Goal: Task Accomplishment & Management: Manage account settings

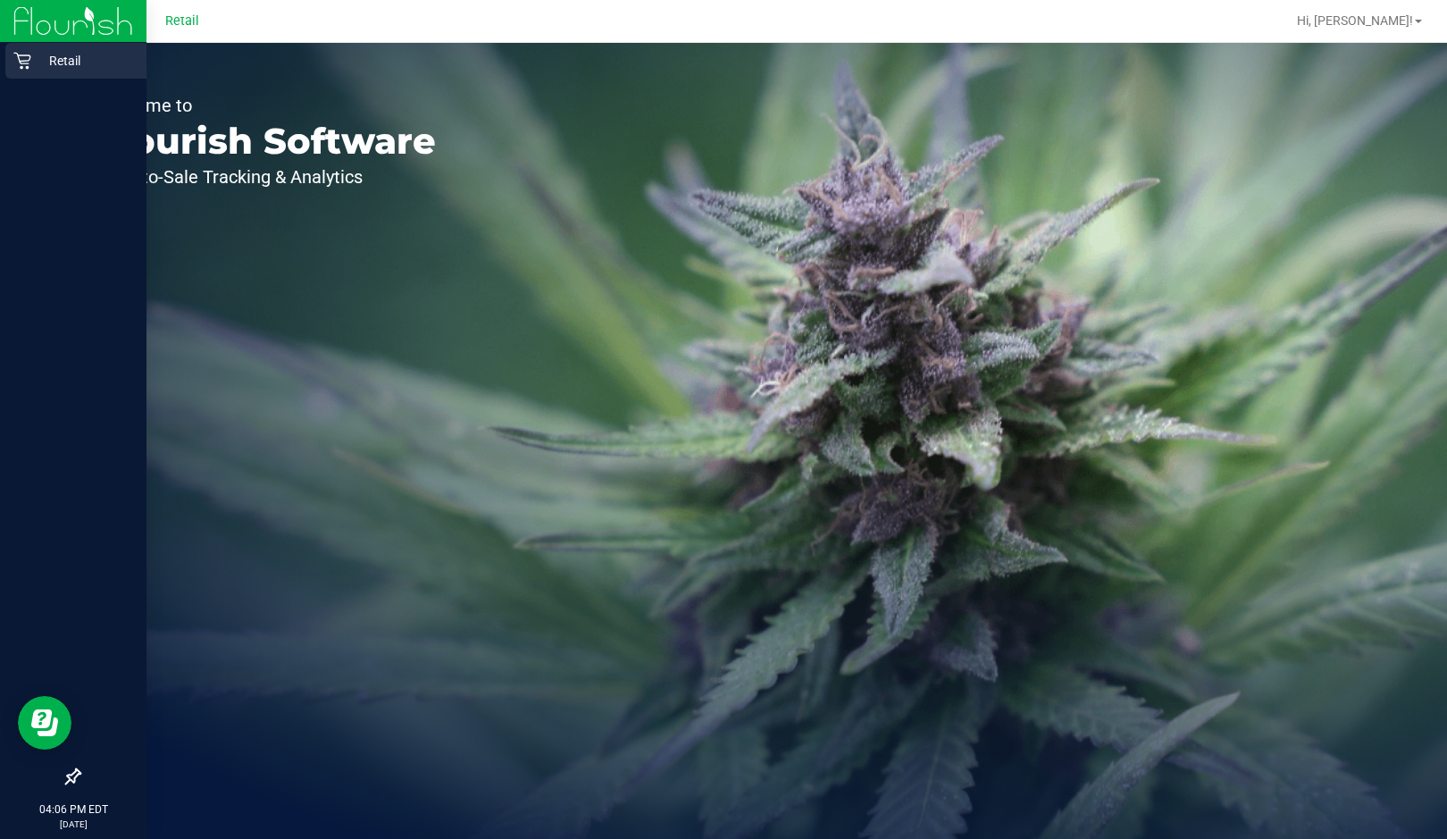
drag, startPoint x: 25, startPoint y: 74, endPoint x: 53, endPoint y: 74, distance: 27.7
click at [25, 74] on div "Retail" at bounding box center [75, 61] width 141 height 36
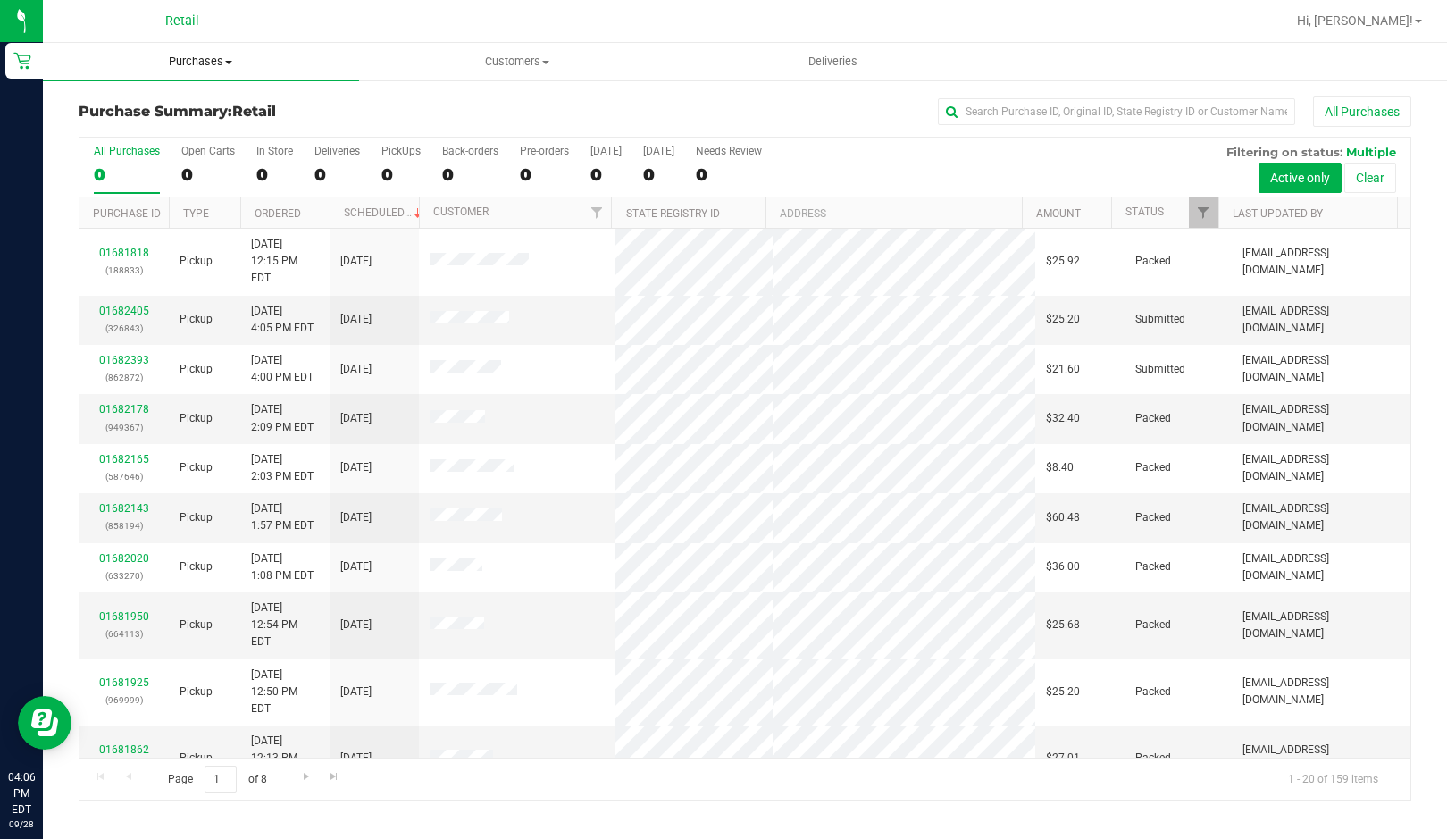
click at [214, 68] on span "Purchases" at bounding box center [201, 62] width 316 height 16
click at [117, 124] on span "Fulfillment" at bounding box center [98, 128] width 111 height 15
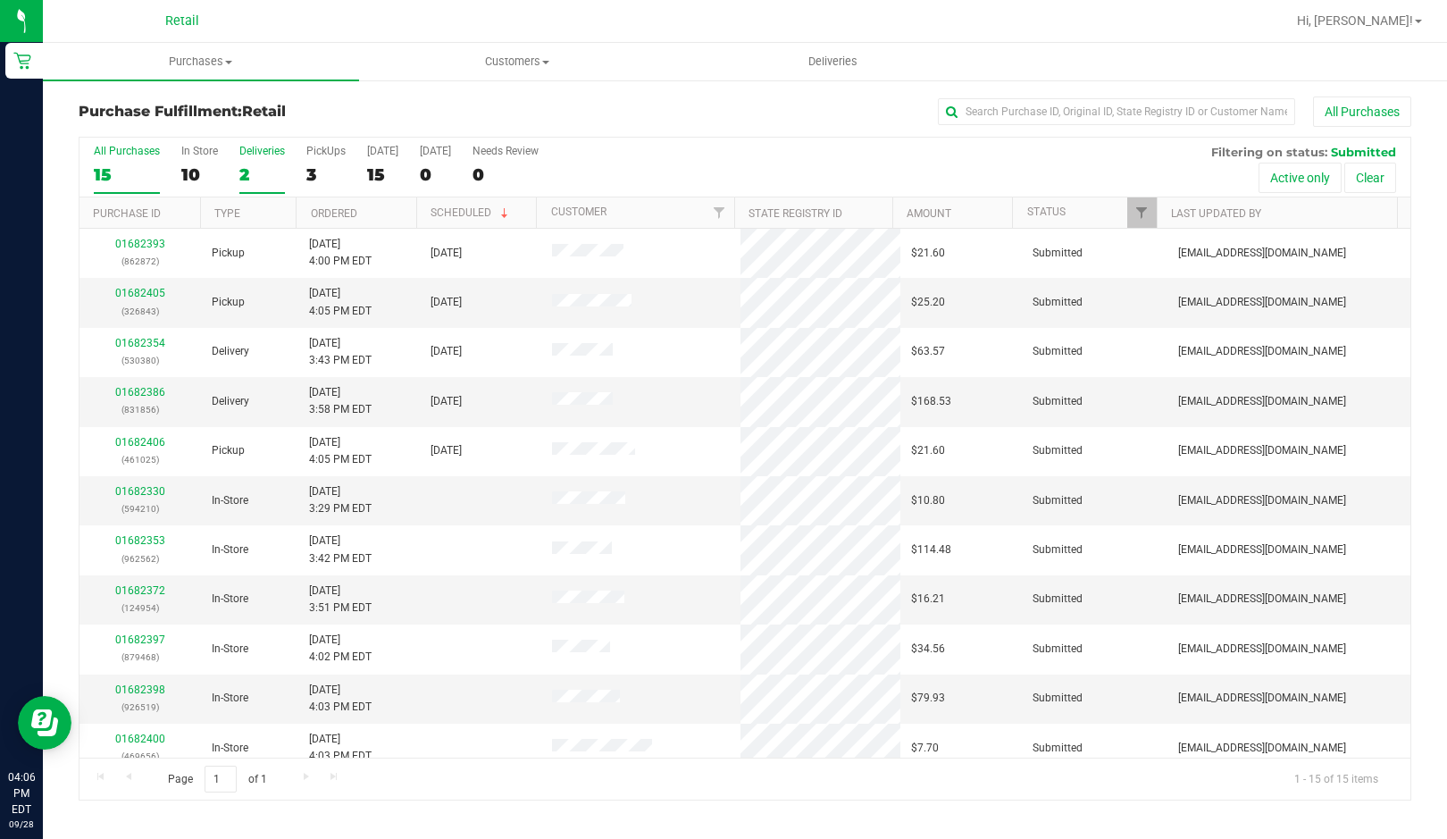
click at [253, 183] on div "2" at bounding box center [262, 174] width 46 height 21
click at [0, 0] on input "Deliveries 2" at bounding box center [0, 0] width 0 height 0
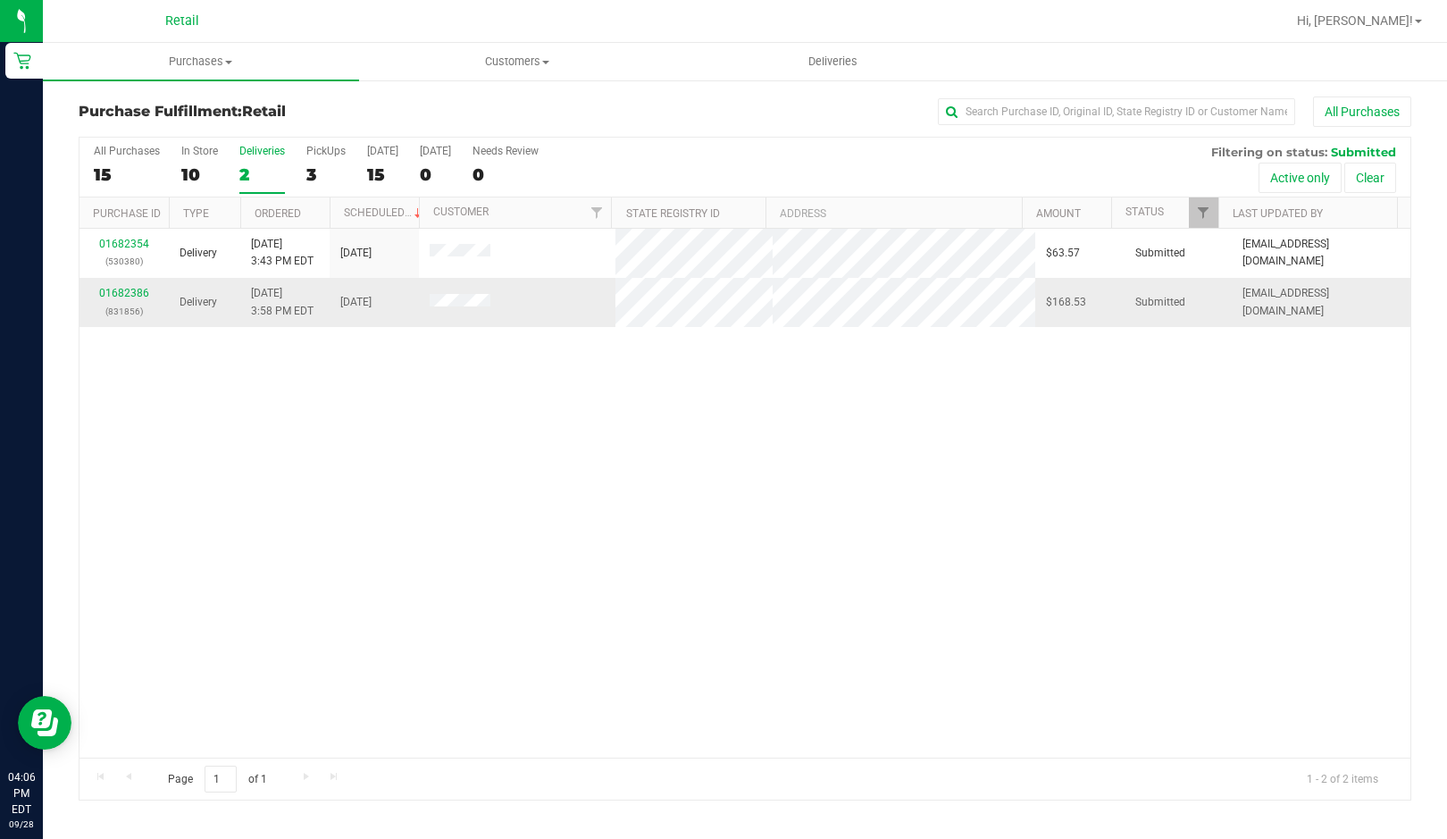
click at [133, 299] on div "01682386 (831856)" at bounding box center [124, 302] width 68 height 34
click at [134, 291] on link "01682386" at bounding box center [124, 293] width 50 height 13
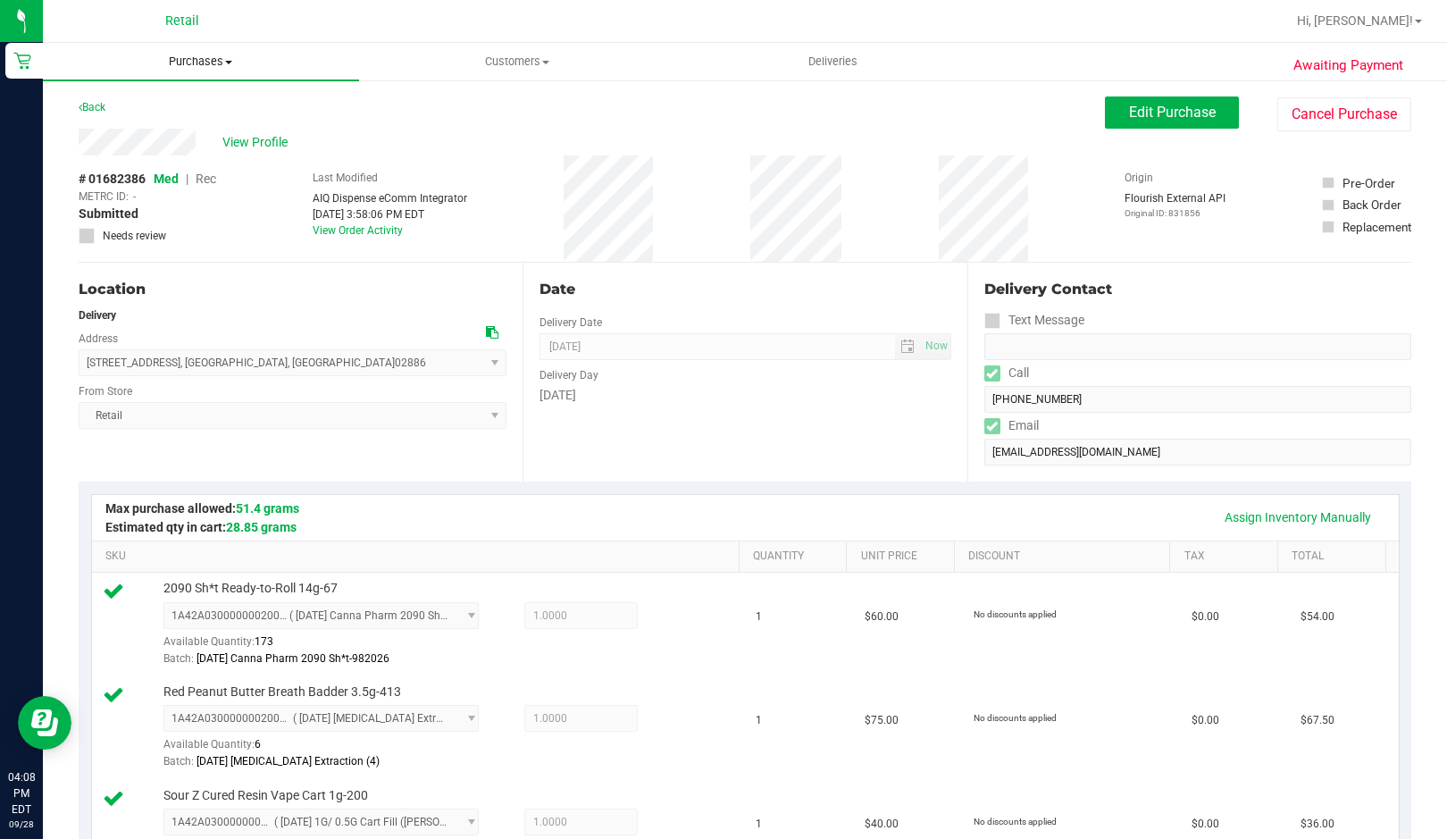
click at [210, 70] on uib-tab-heading "Purchases Summary of purchases Fulfillment All purchases" at bounding box center [201, 62] width 316 height 38
click at [133, 144] on span "All purchases" at bounding box center [106, 150] width 127 height 15
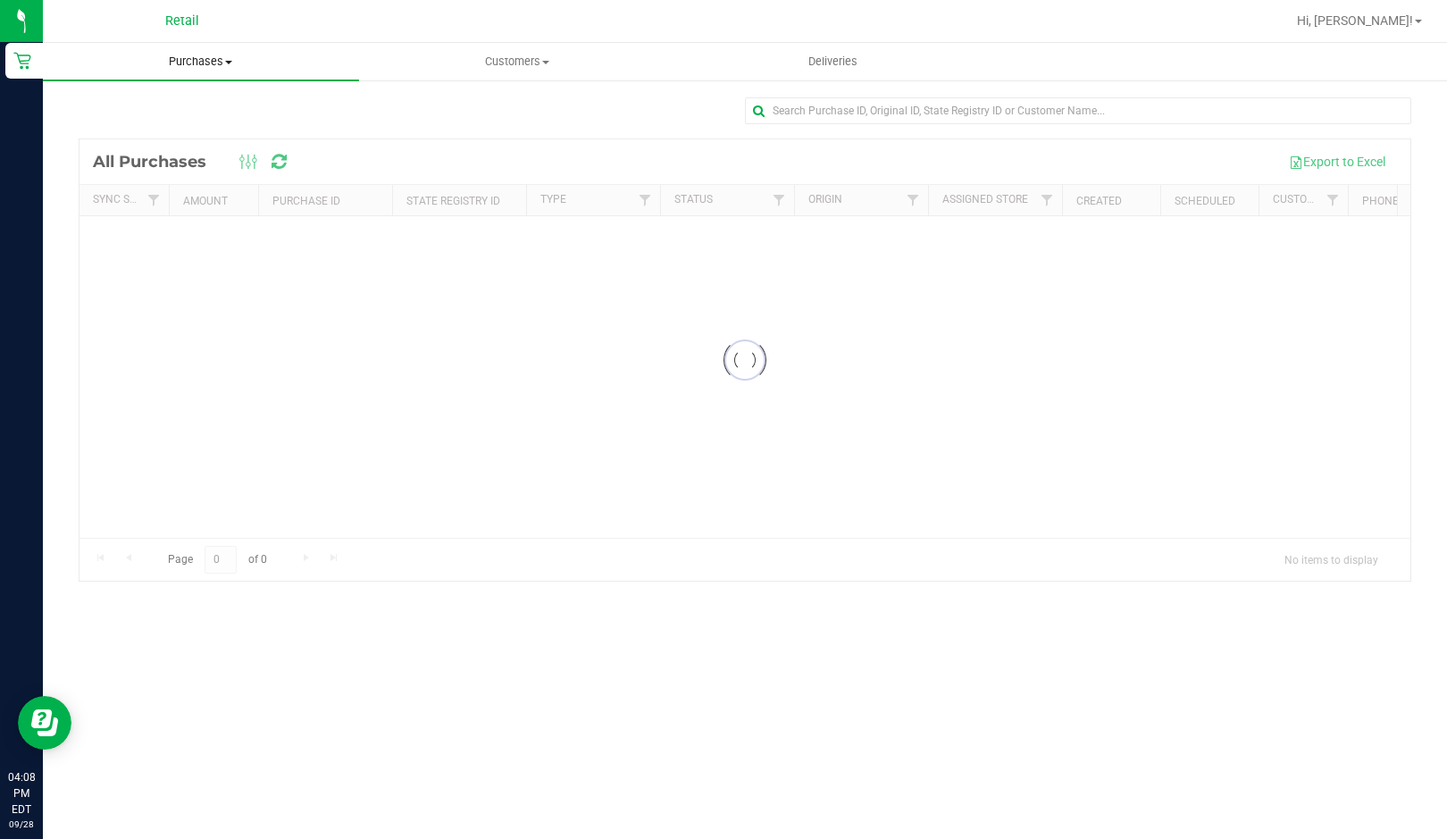
click at [185, 62] on span "Purchases" at bounding box center [201, 62] width 316 height 16
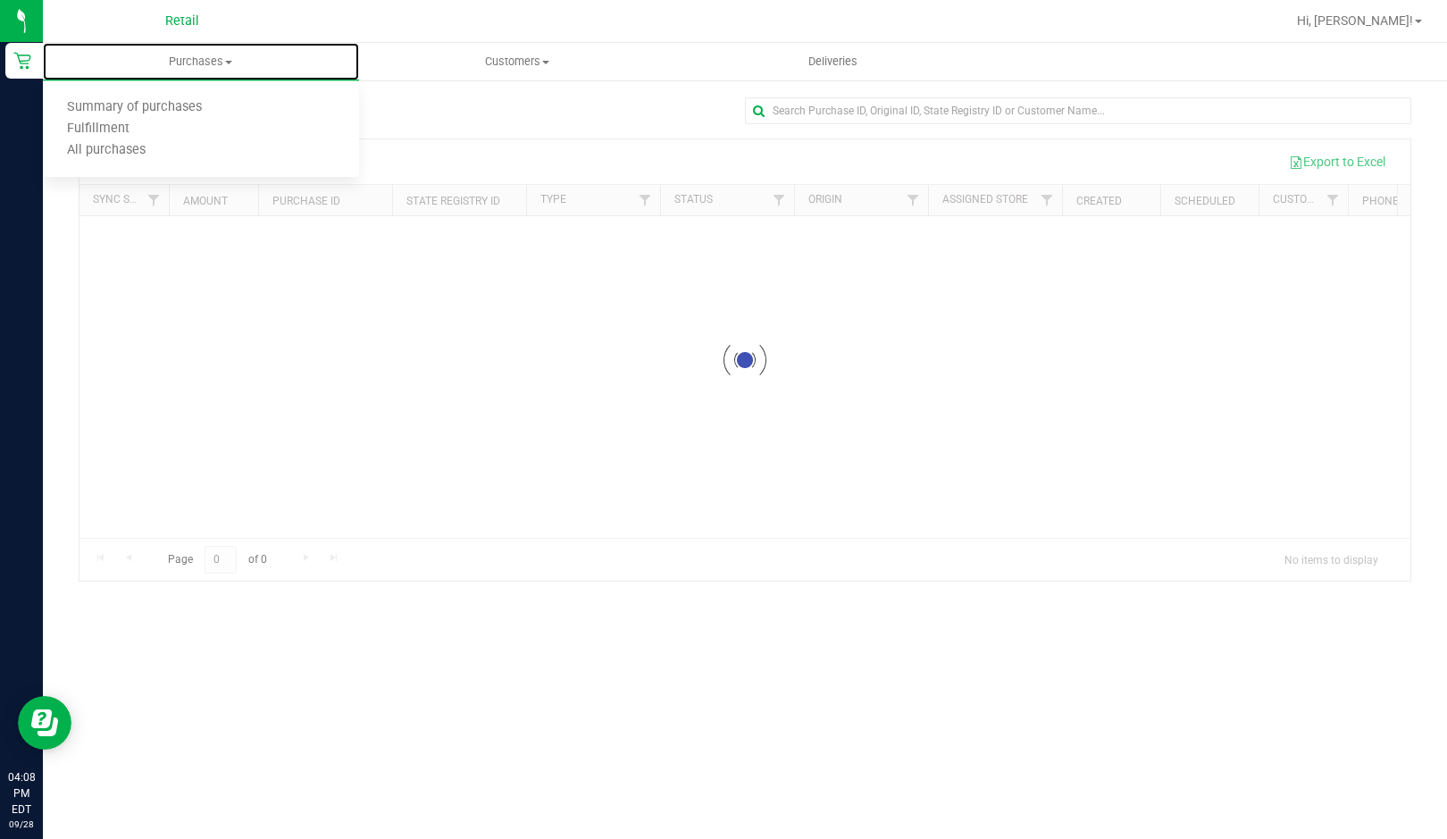
click at [97, 122] on span "Fulfillment" at bounding box center [98, 128] width 111 height 15
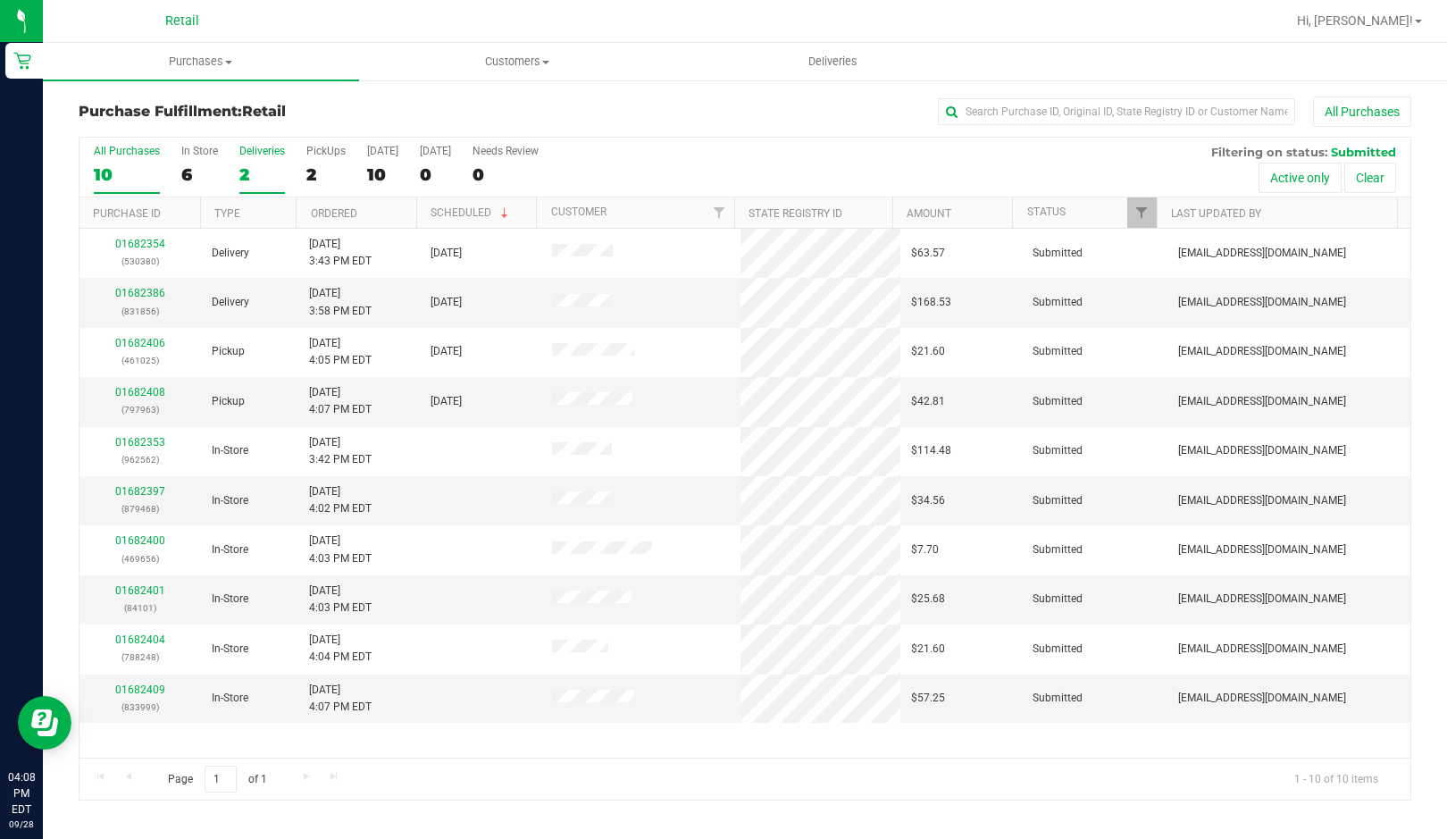
click at [251, 183] on div "2" at bounding box center [262, 174] width 46 height 21
click at [0, 0] on input "Deliveries 2" at bounding box center [0, 0] width 0 height 0
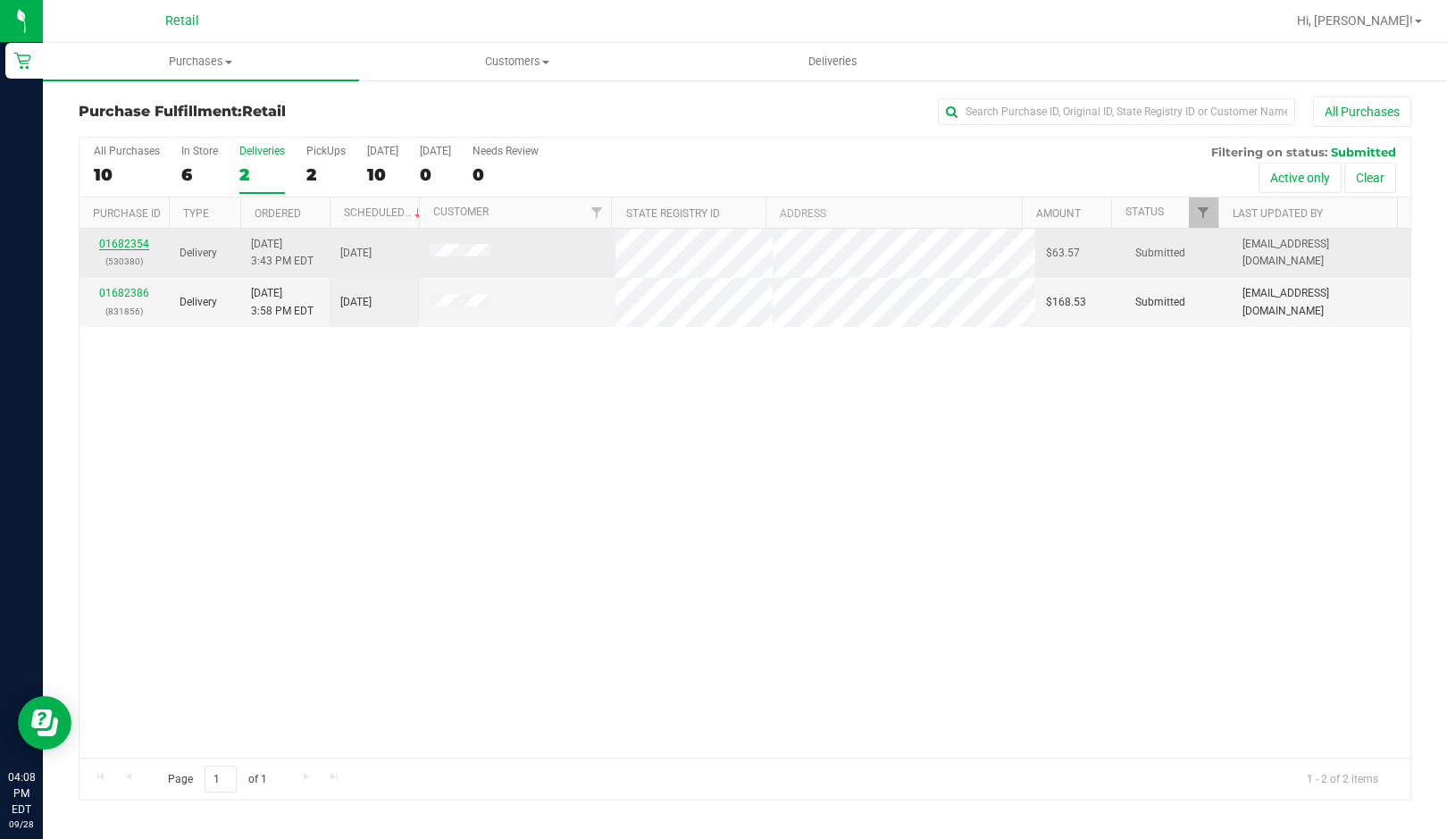
click at [124, 239] on link "01682354" at bounding box center [124, 244] width 50 height 13
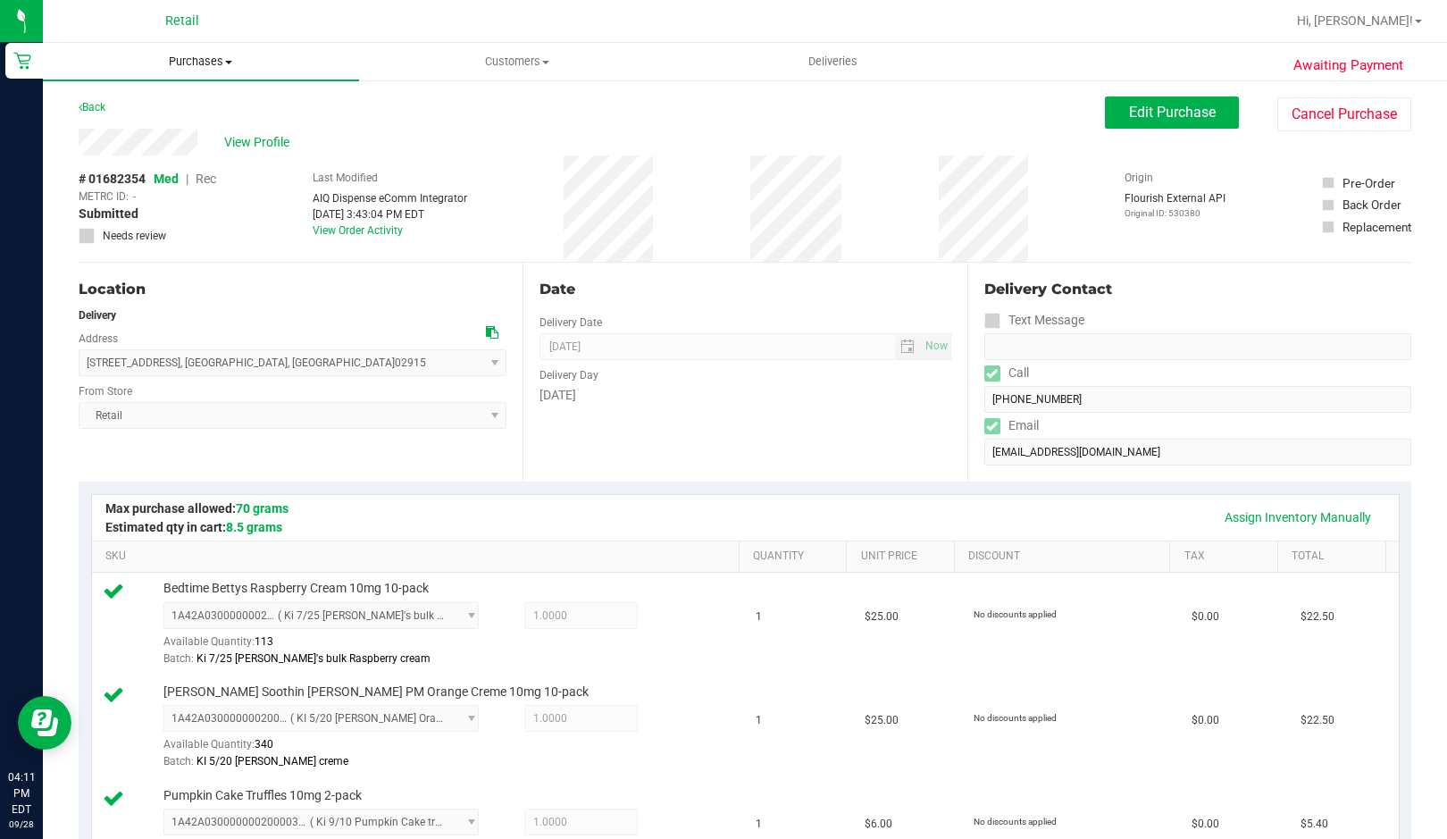
click at [204, 64] on span "Purchases" at bounding box center [201, 62] width 316 height 16
click at [161, 130] on li "Fulfillment" at bounding box center [201, 129] width 316 height 21
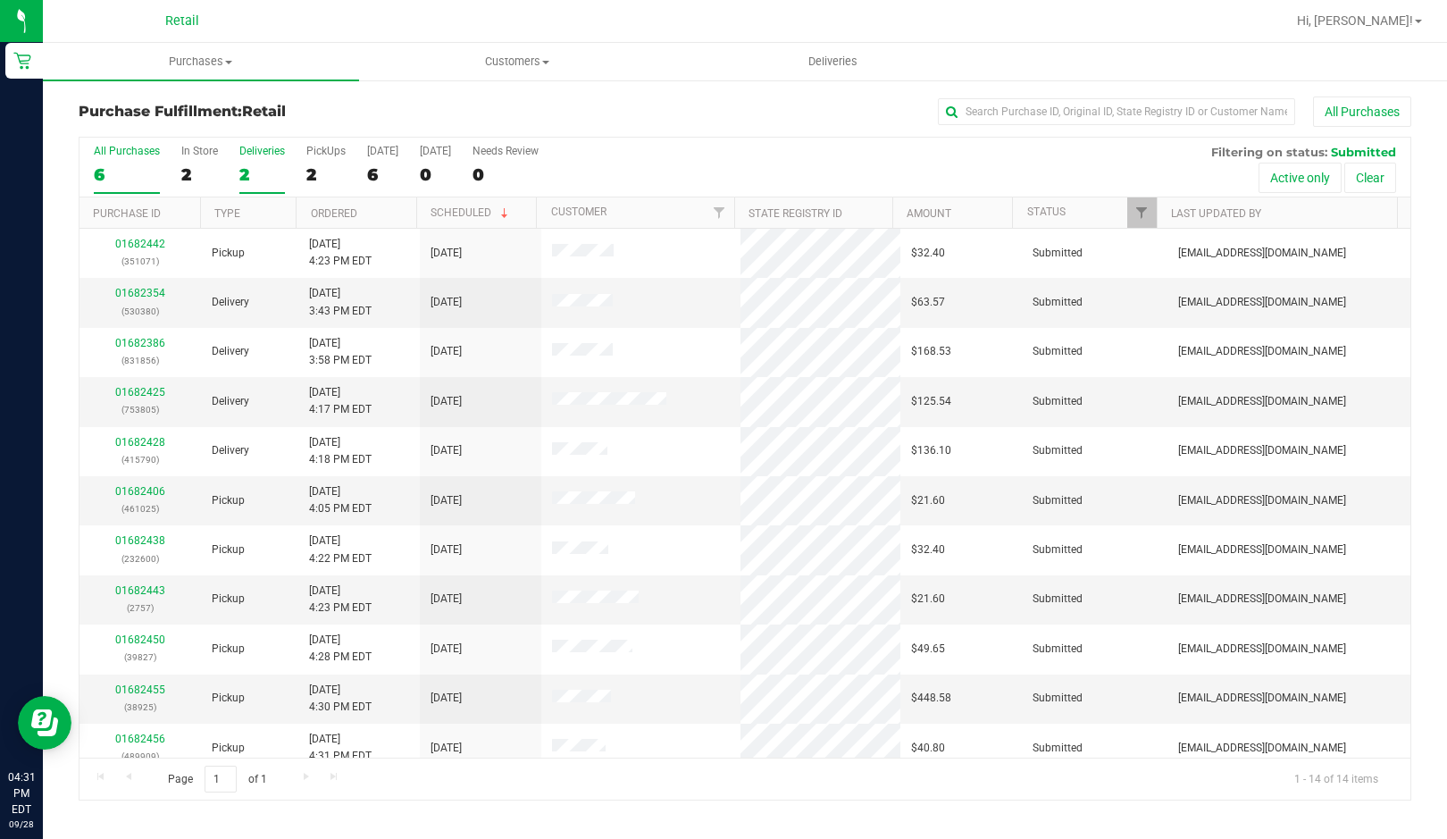
click at [257, 169] on div "2" at bounding box center [262, 174] width 46 height 21
click at [0, 0] on input "Deliveries 2" at bounding box center [0, 0] width 0 height 0
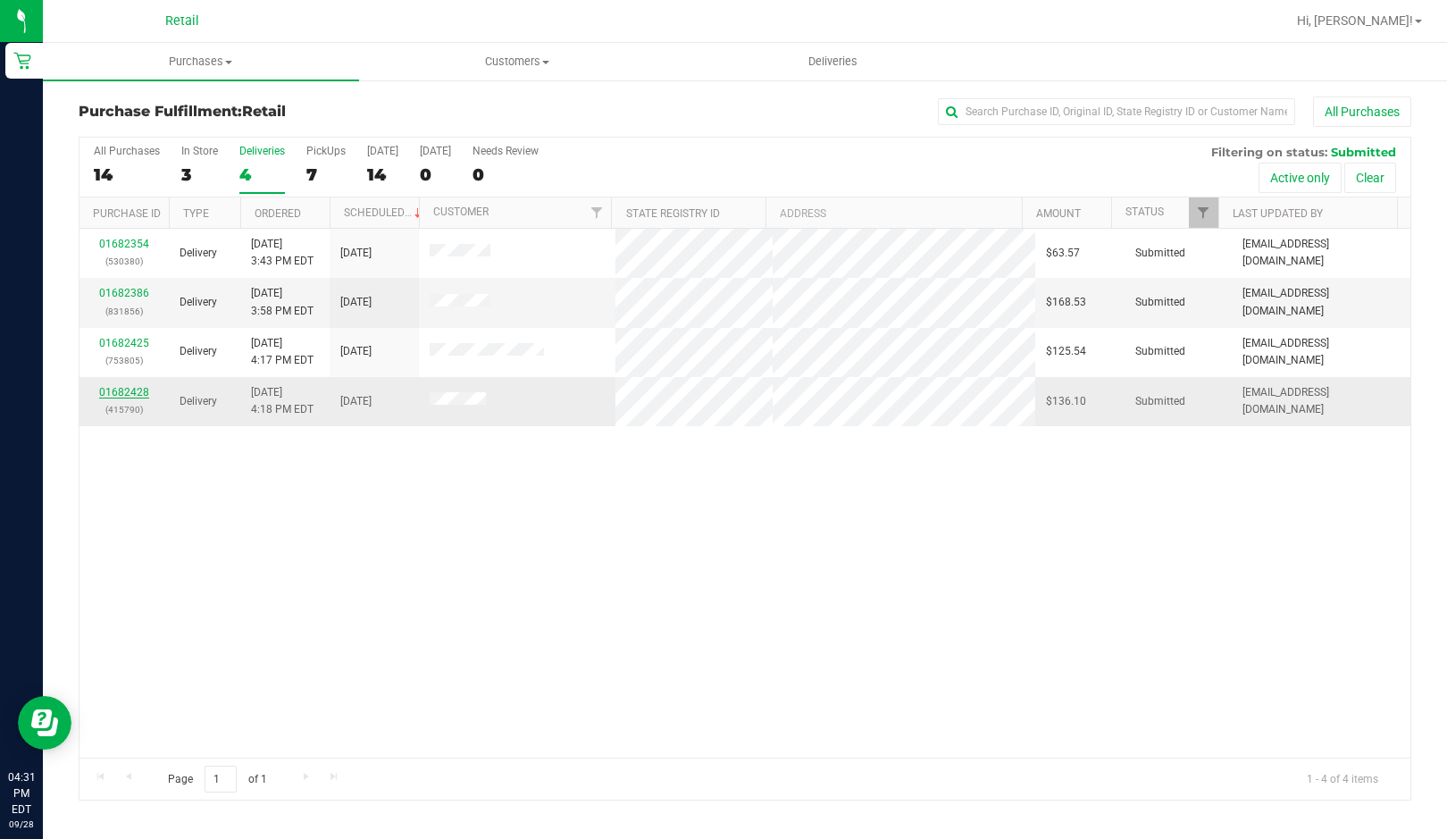
click at [104, 395] on link "01682428" at bounding box center [124, 392] width 50 height 13
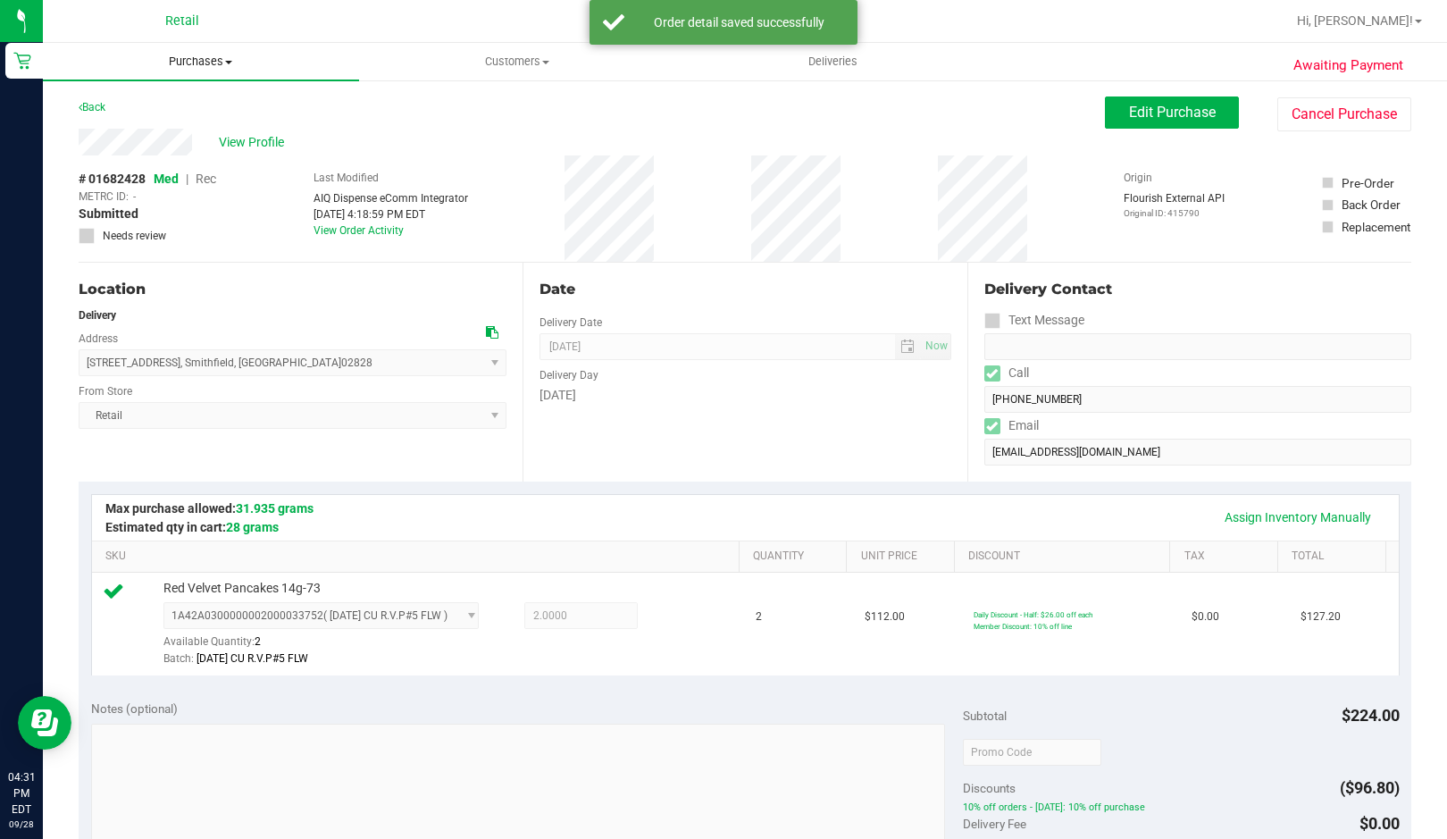
drag, startPoint x: 207, startPoint y: 65, endPoint x: 178, endPoint y: 72, distance: 30.3
click at [207, 65] on span "Purchases" at bounding box center [201, 62] width 316 height 16
click at [108, 135] on span "Fulfillment" at bounding box center [98, 128] width 111 height 15
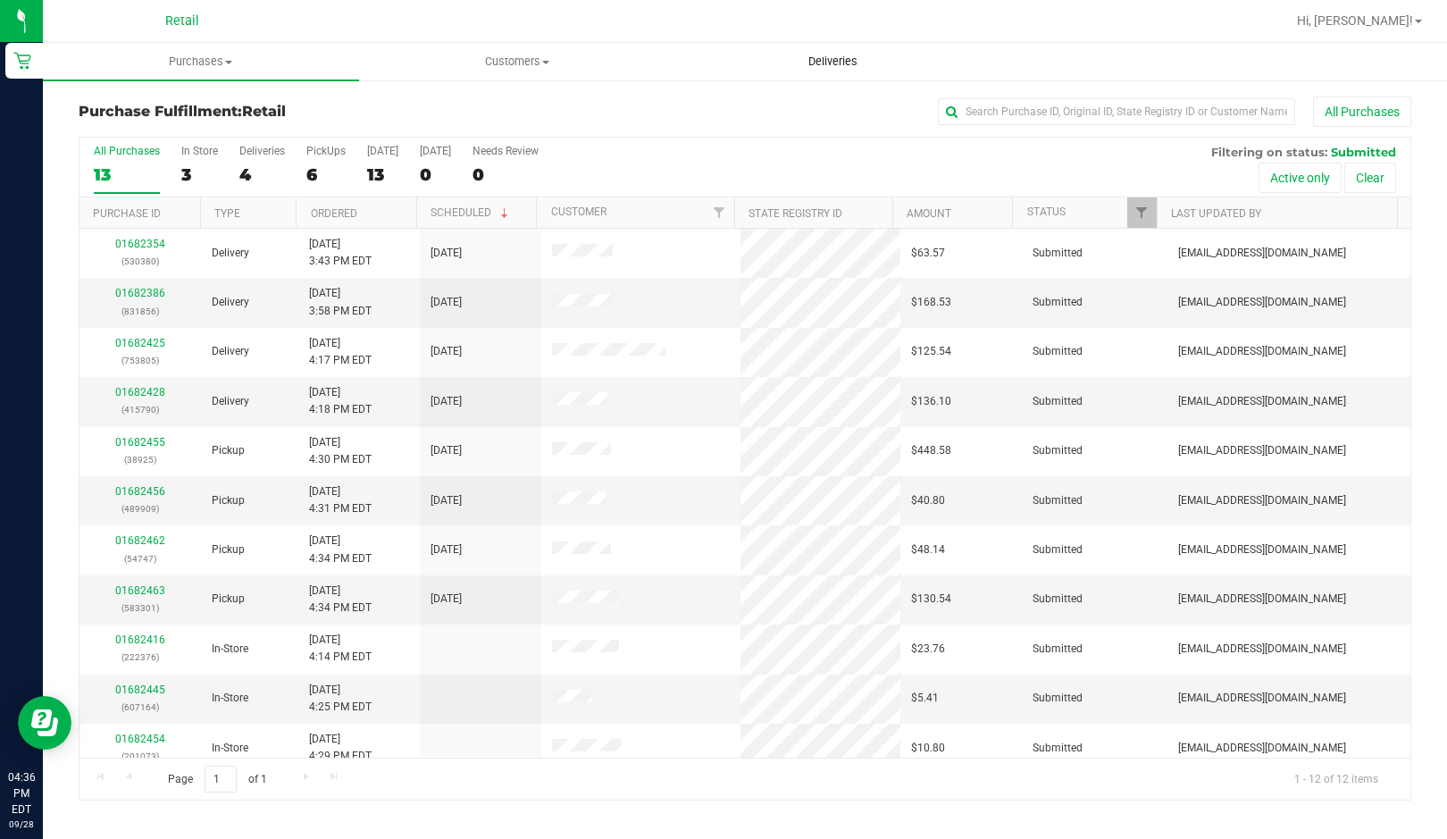
click at [823, 62] on span "Deliveries" at bounding box center [832, 62] width 97 height 16
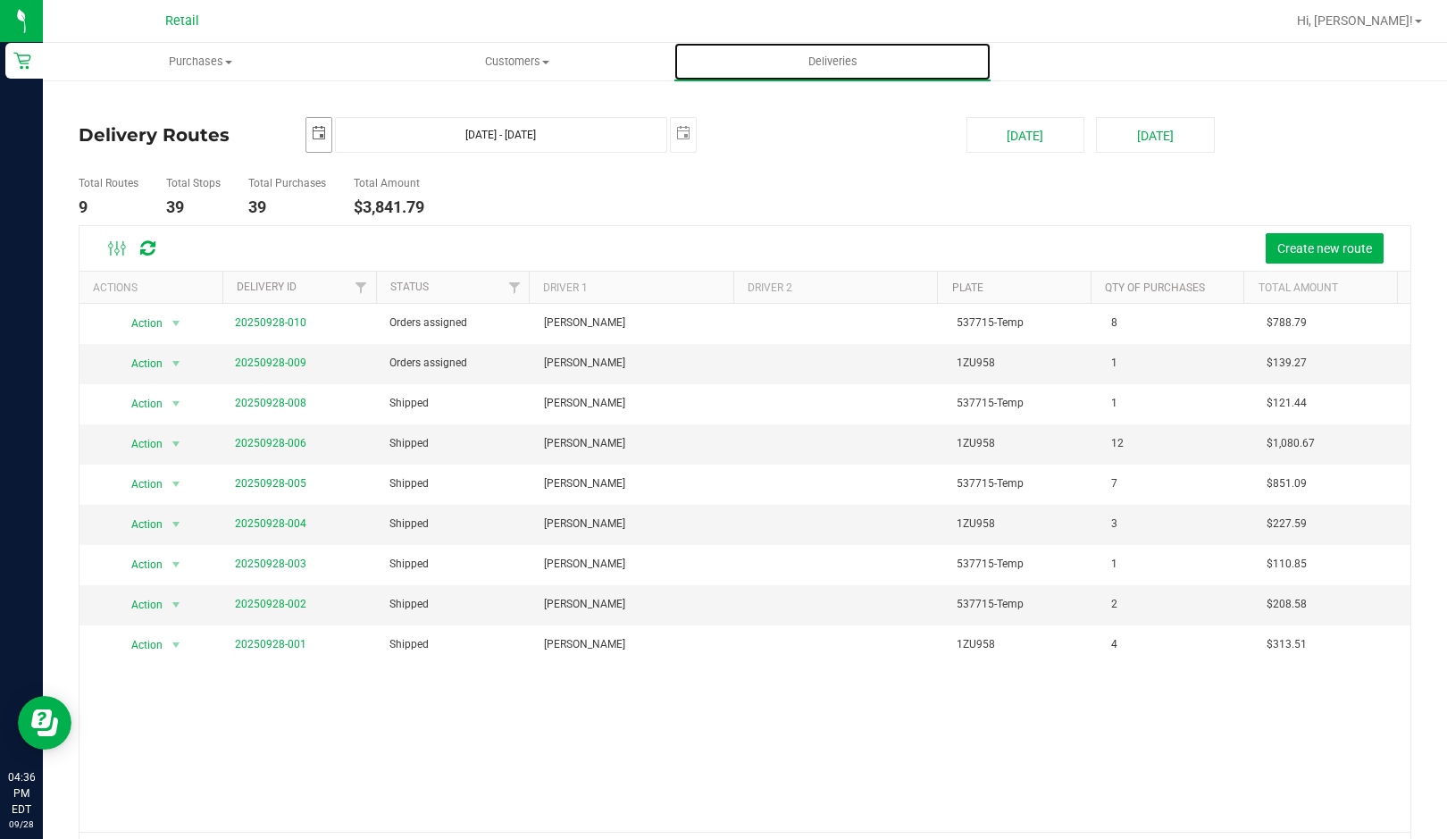
click at [322, 133] on span "select" at bounding box center [319, 133] width 14 height 14
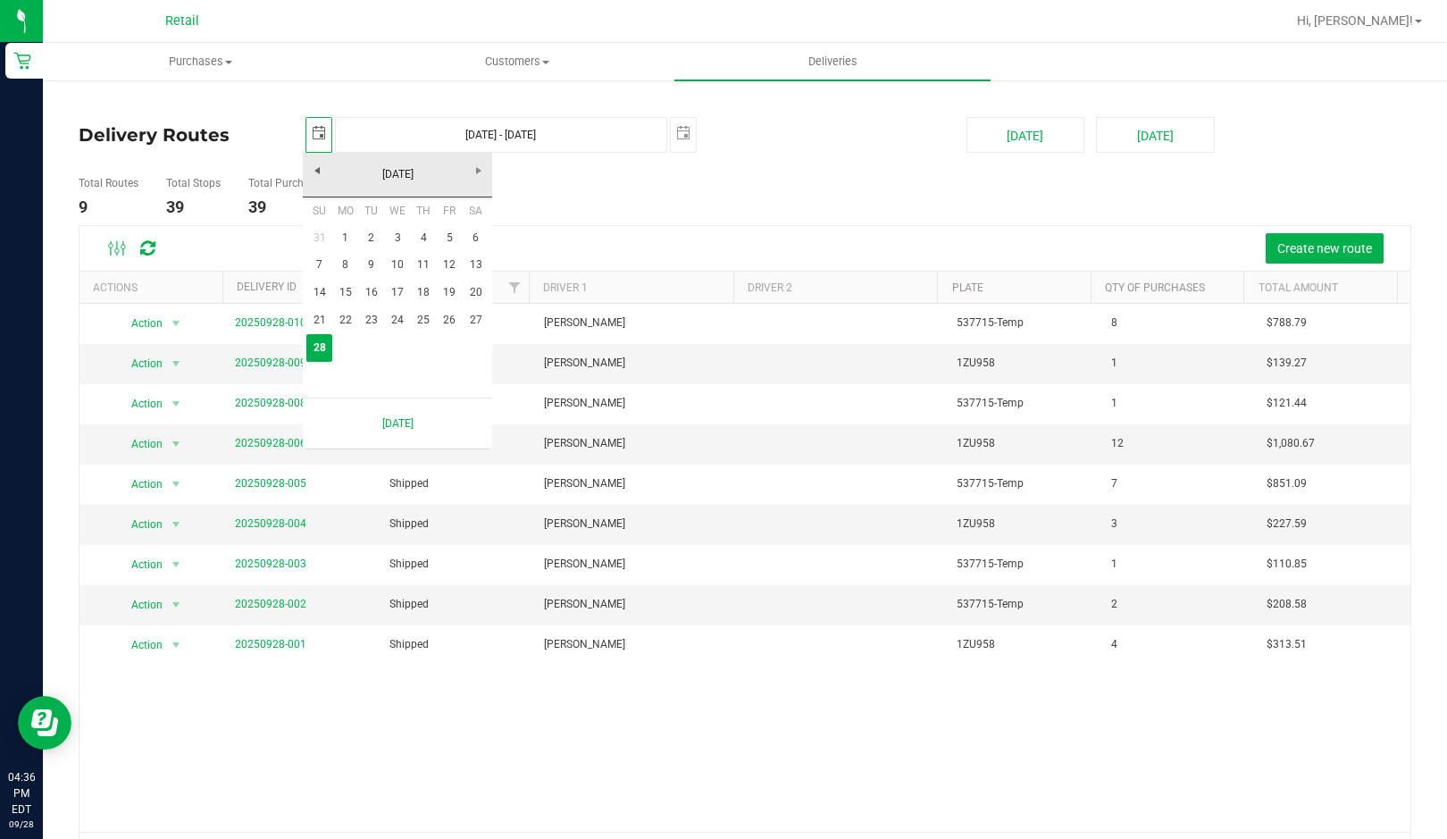
scroll to position [0, 45]
click at [320, 135] on span "select" at bounding box center [319, 133] width 14 height 14
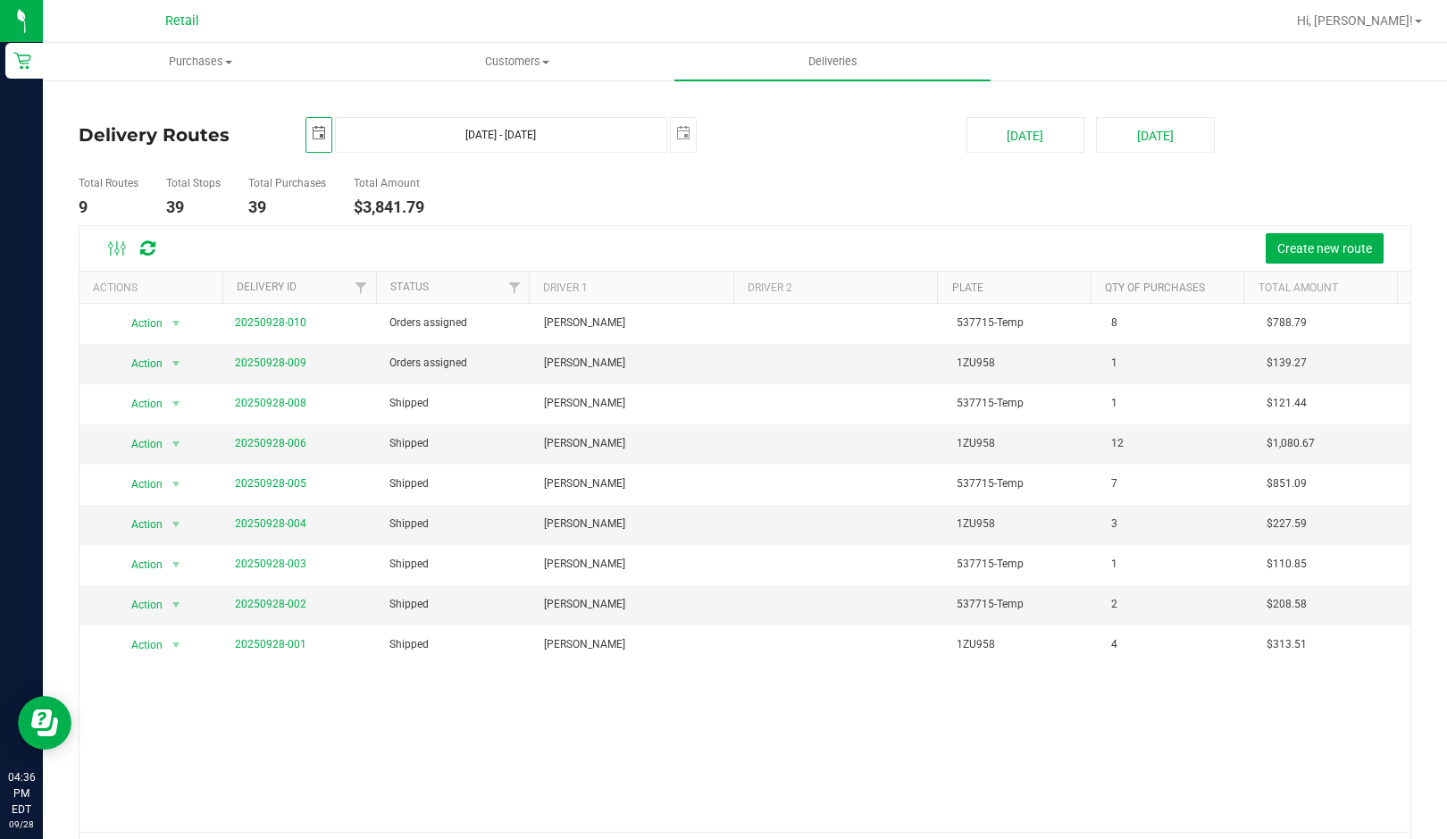
click at [320, 135] on span "select" at bounding box center [319, 133] width 14 height 14
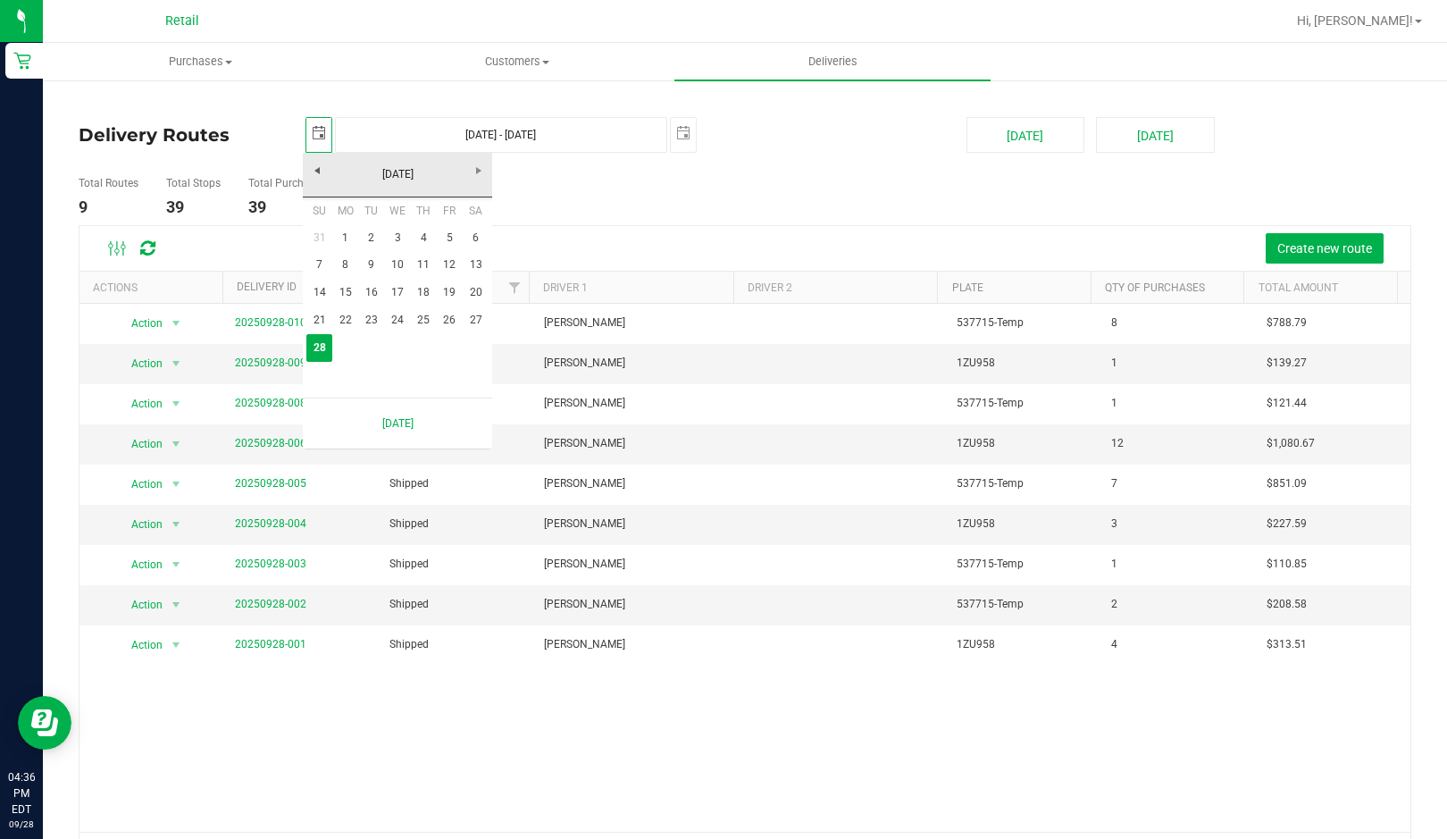
click at [320, 135] on span "select" at bounding box center [319, 133] width 14 height 14
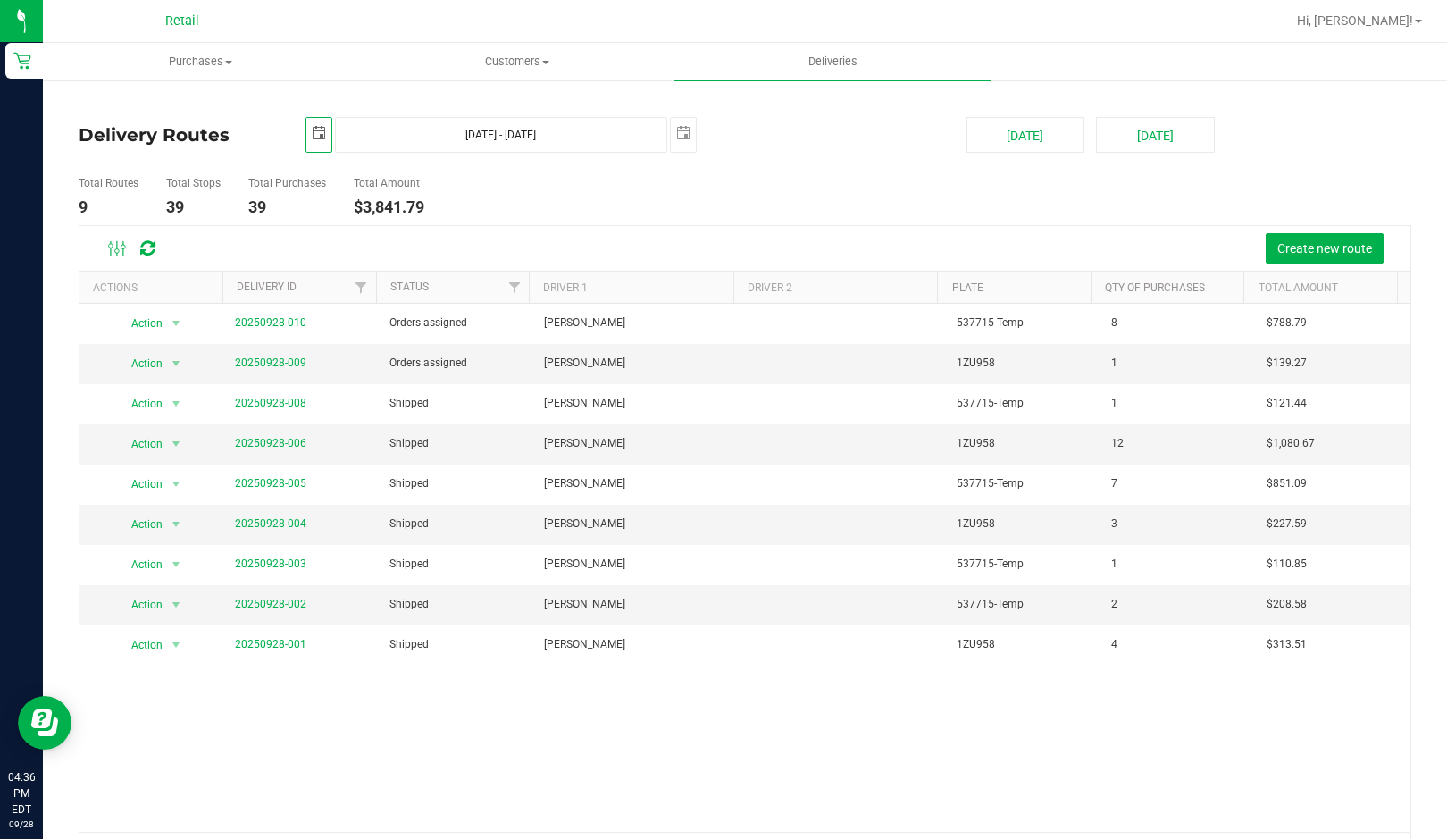
click at [320, 135] on span "select" at bounding box center [319, 133] width 14 height 14
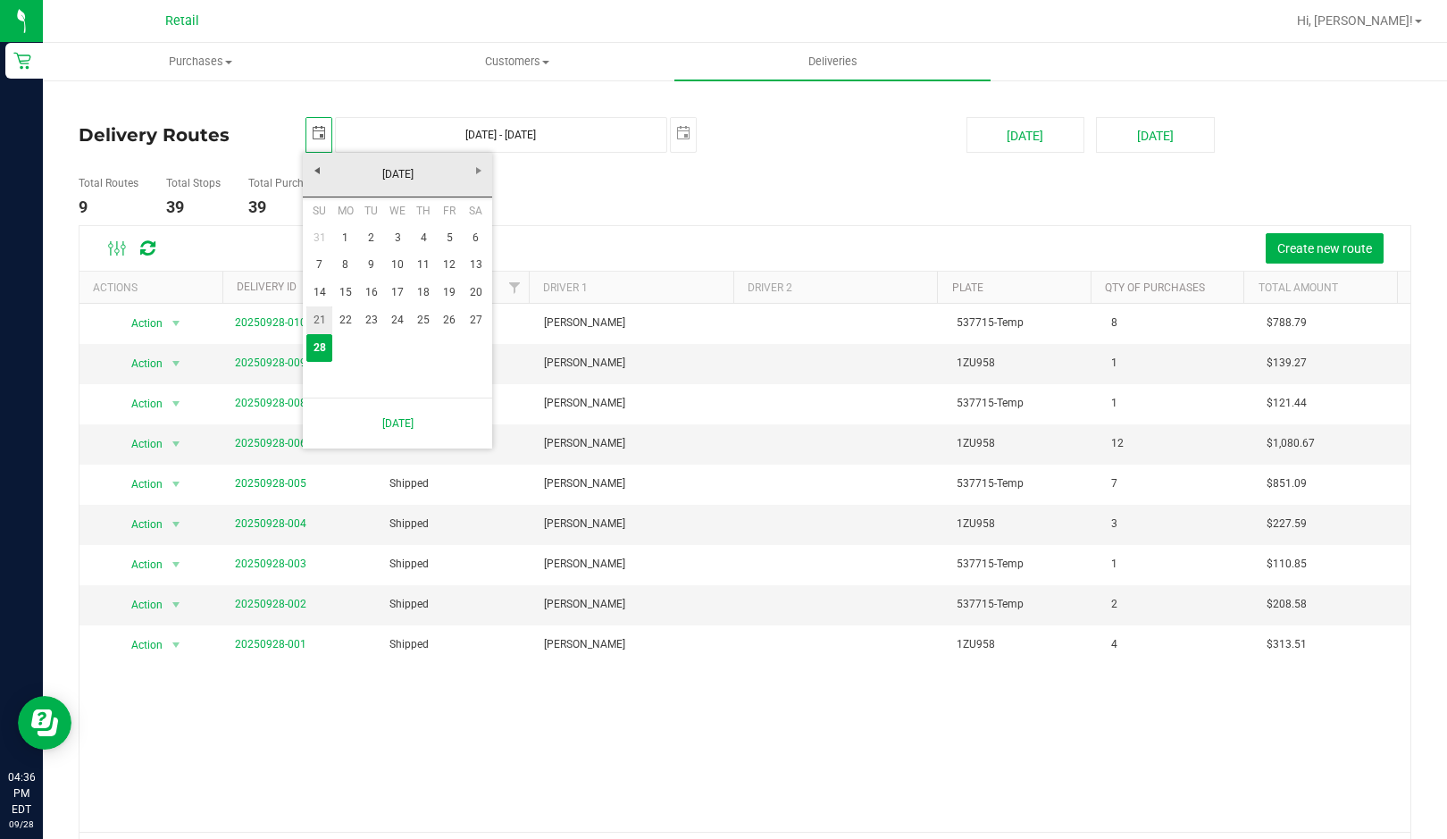
click at [313, 320] on link "21" at bounding box center [319, 320] width 26 height 28
type input "[DATE]"
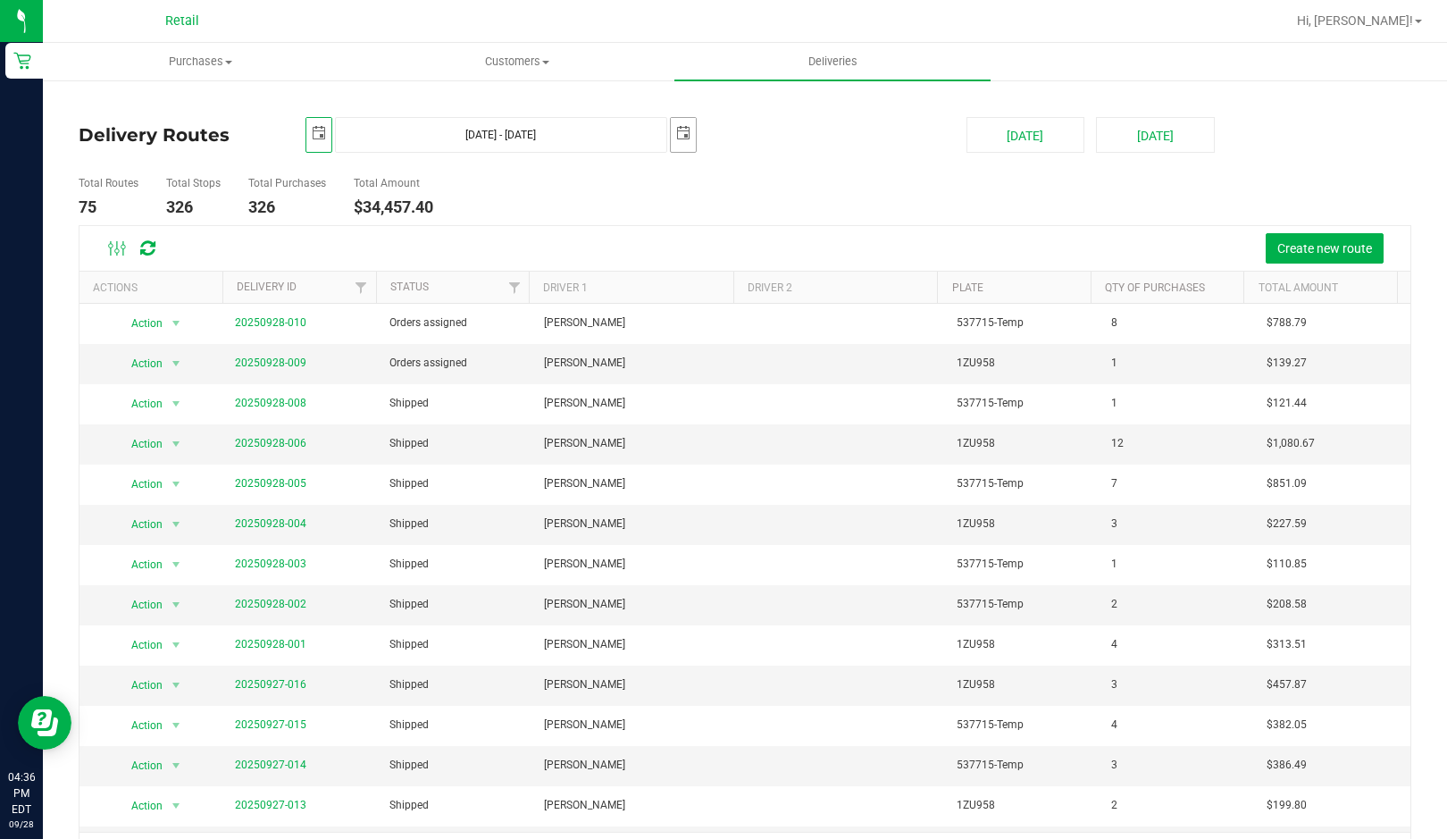
click at [680, 136] on span "select" at bounding box center [683, 133] width 14 height 14
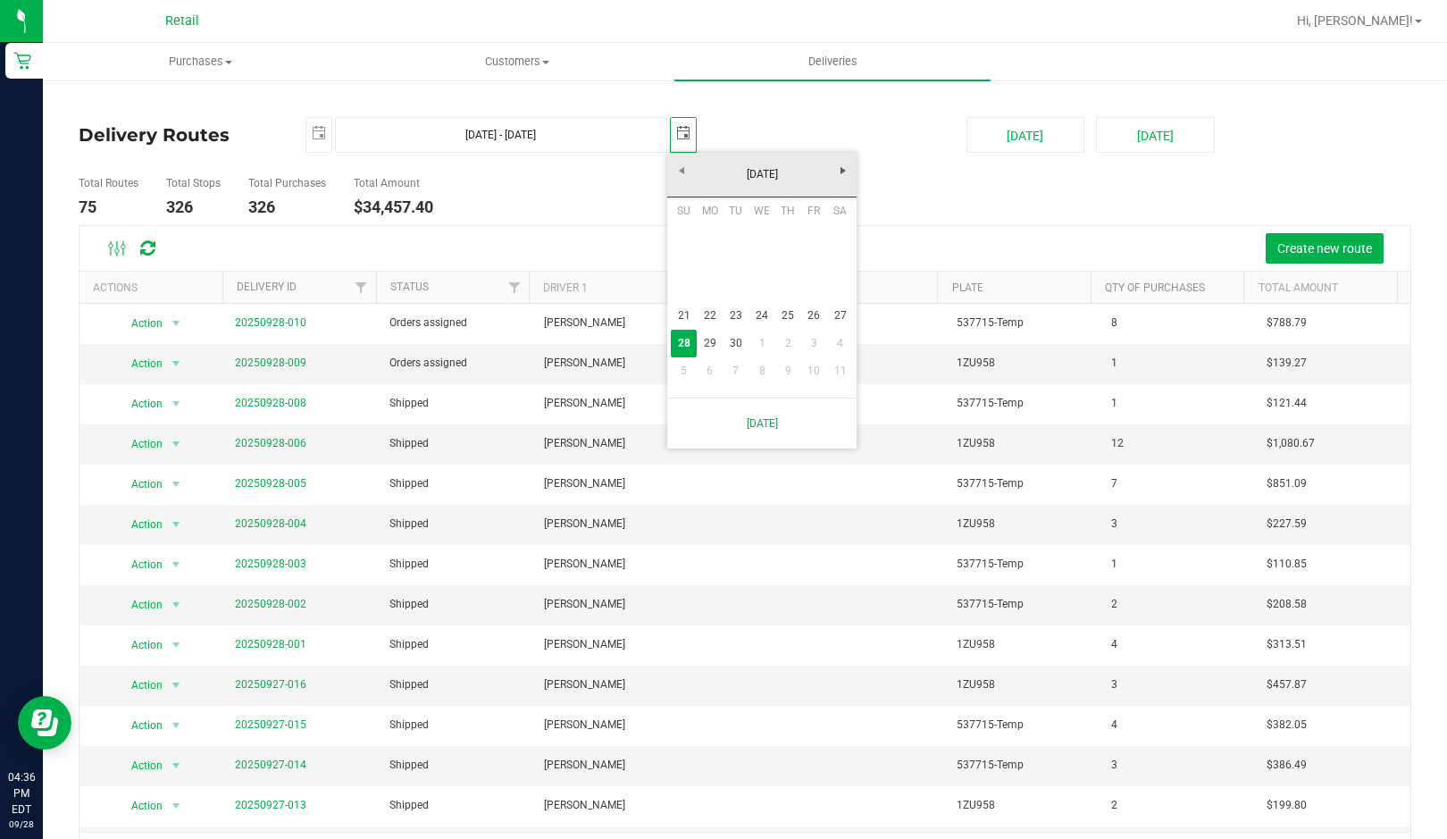
click at [679, 138] on span "select" at bounding box center [683, 133] width 14 height 14
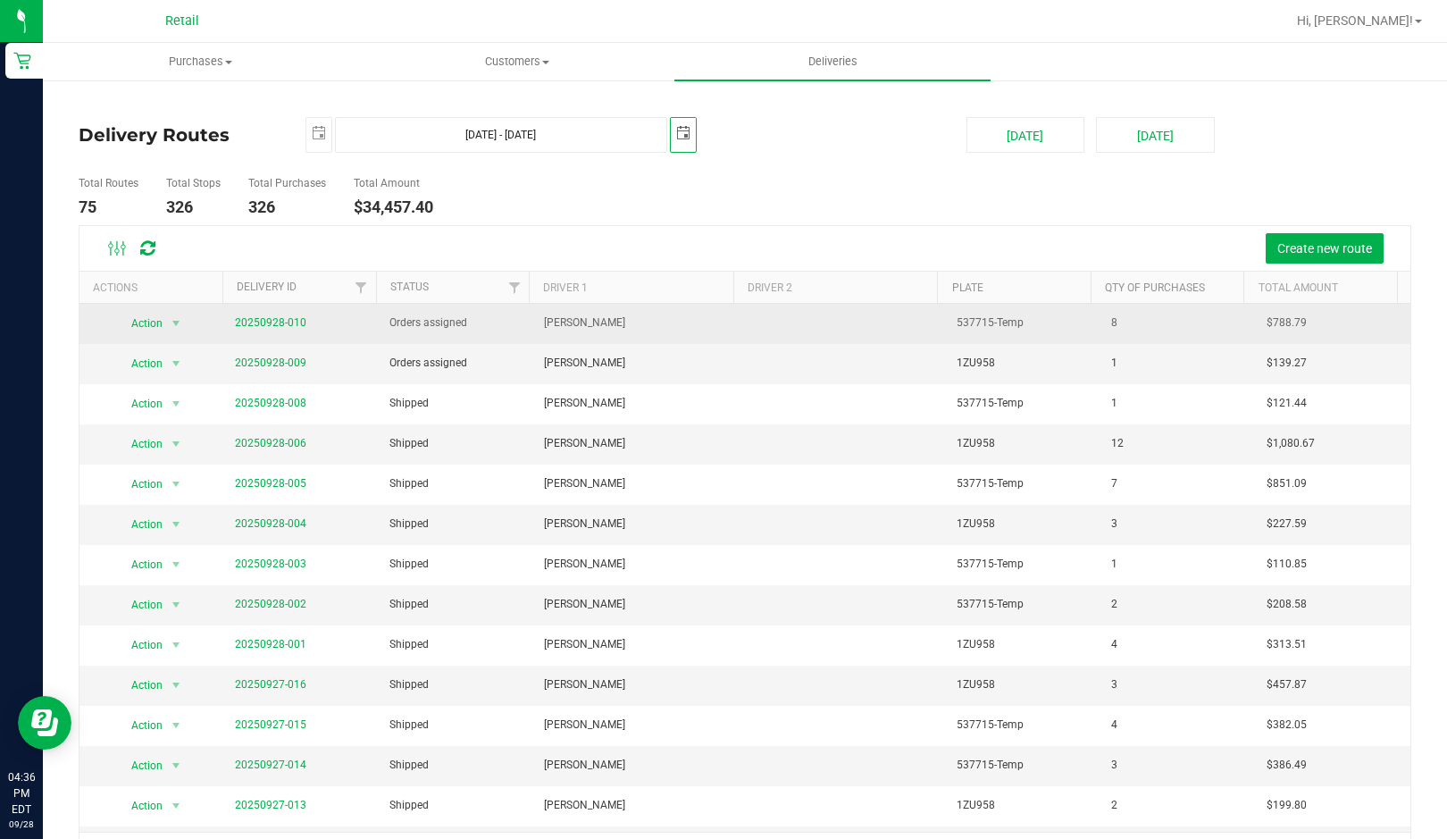
scroll to position [0, 0]
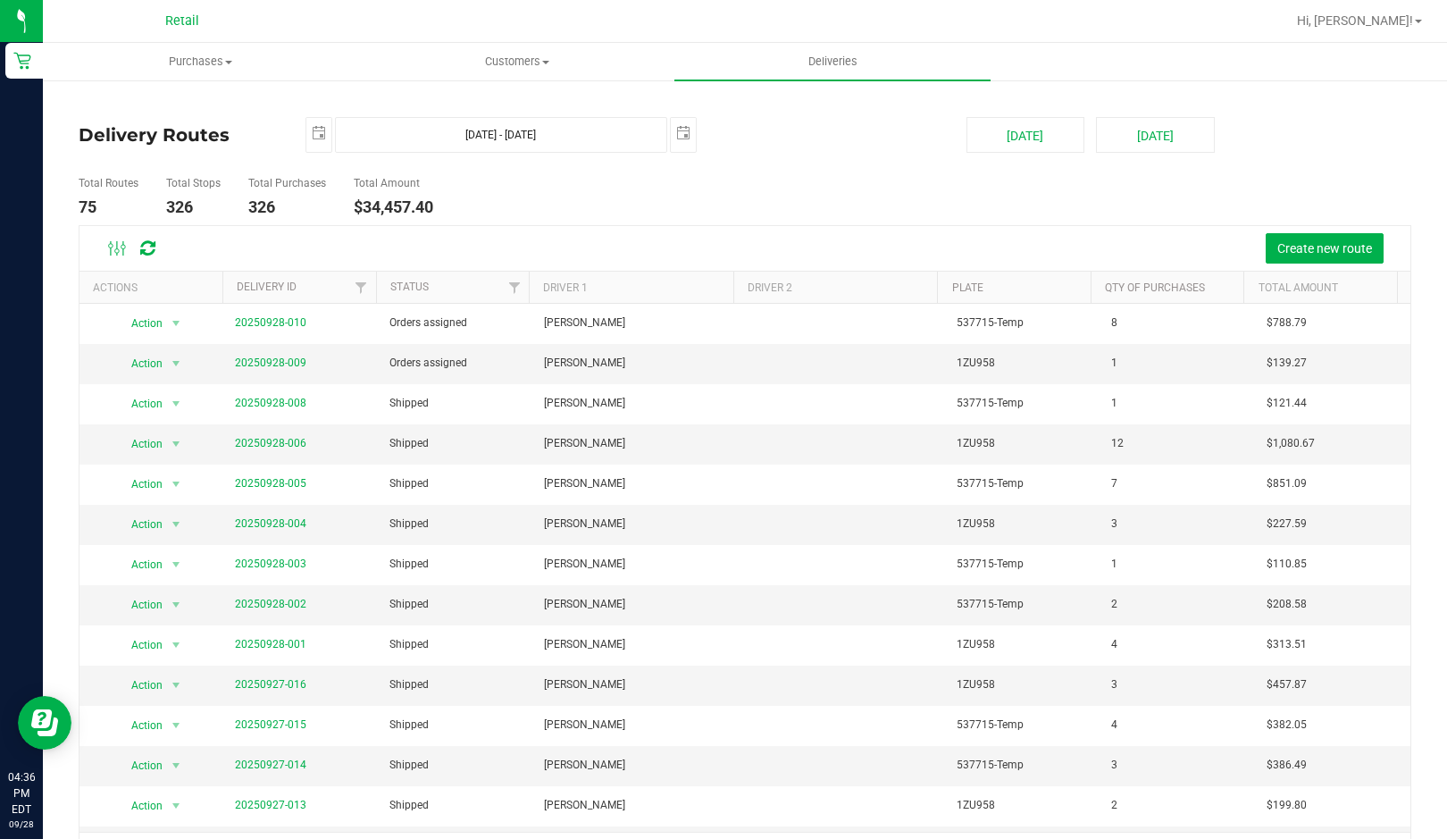
drag, startPoint x: 680, startPoint y: 307, endPoint x: 698, endPoint y: 209, distance: 99.9
click at [681, 304] on td "[PERSON_NAME]" at bounding box center [636, 324] width 206 height 40
click at [683, 119] on span "select" at bounding box center [683, 133] width 25 height 31
click at [683, 135] on span "select" at bounding box center [683, 133] width 14 height 14
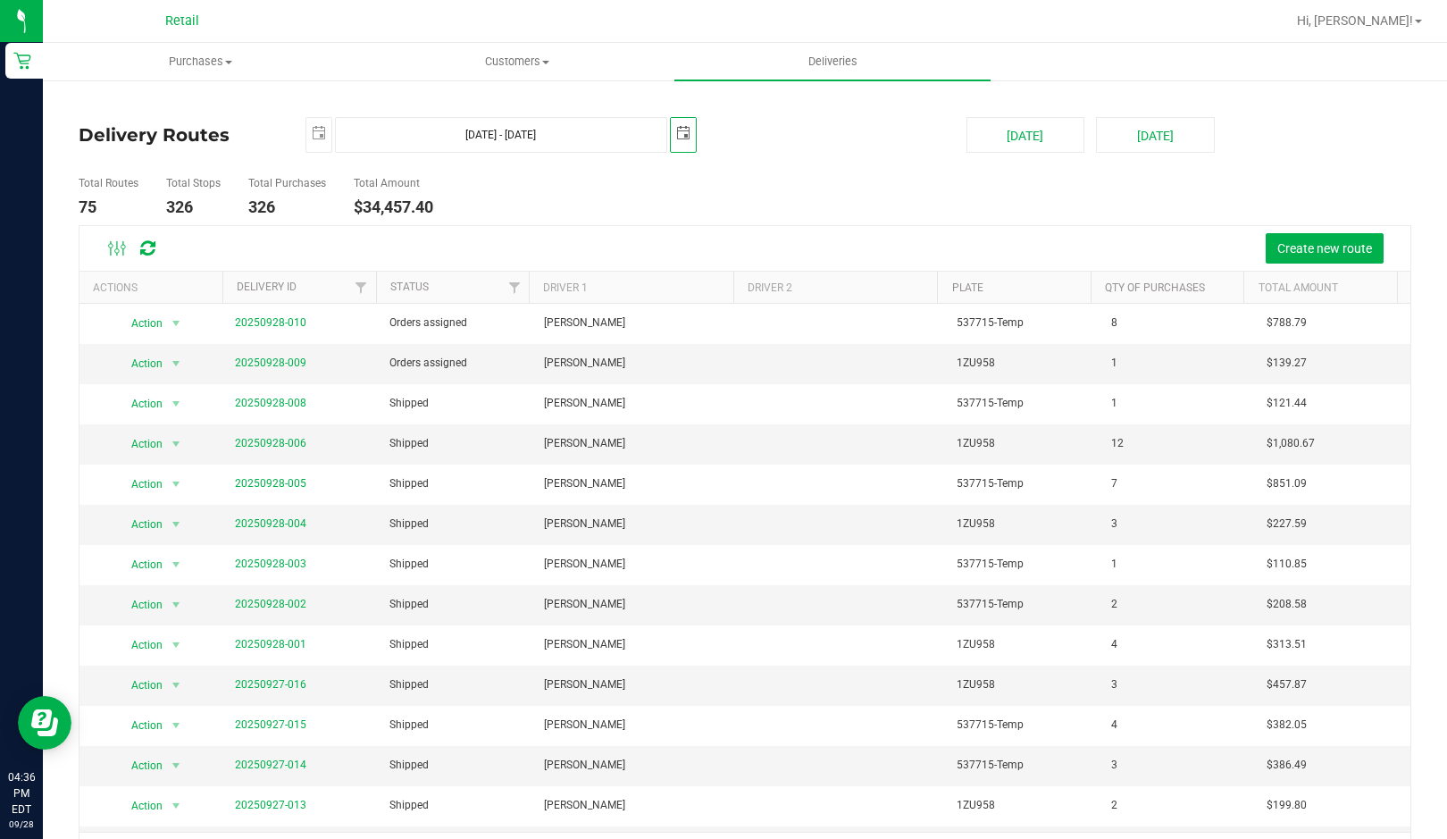
click at [683, 140] on span "select" at bounding box center [683, 133] width 25 height 31
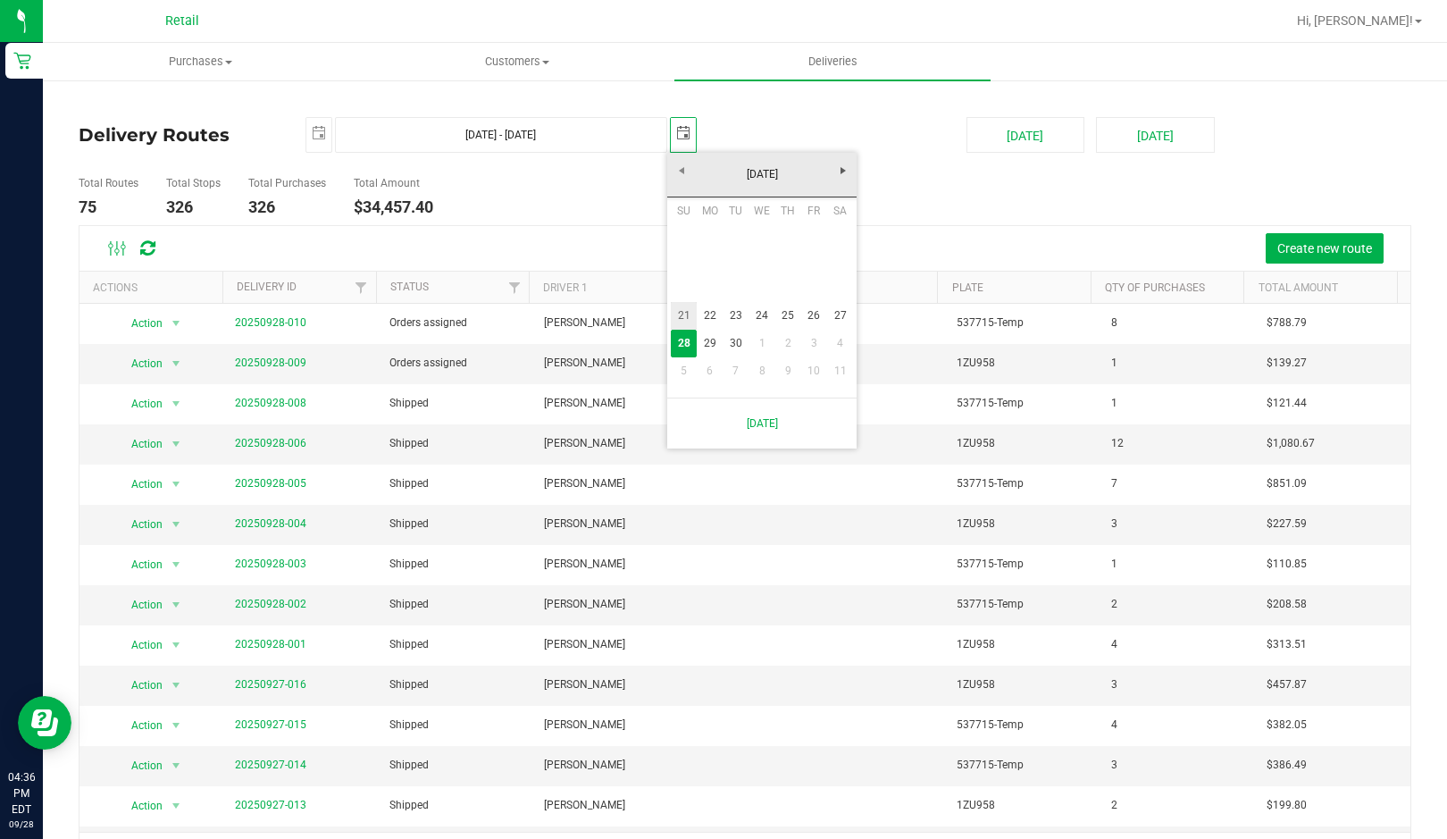
click at [689, 313] on link "21" at bounding box center [684, 316] width 26 height 28
type input "[DATE] - [DATE]"
type input "[DATE]"
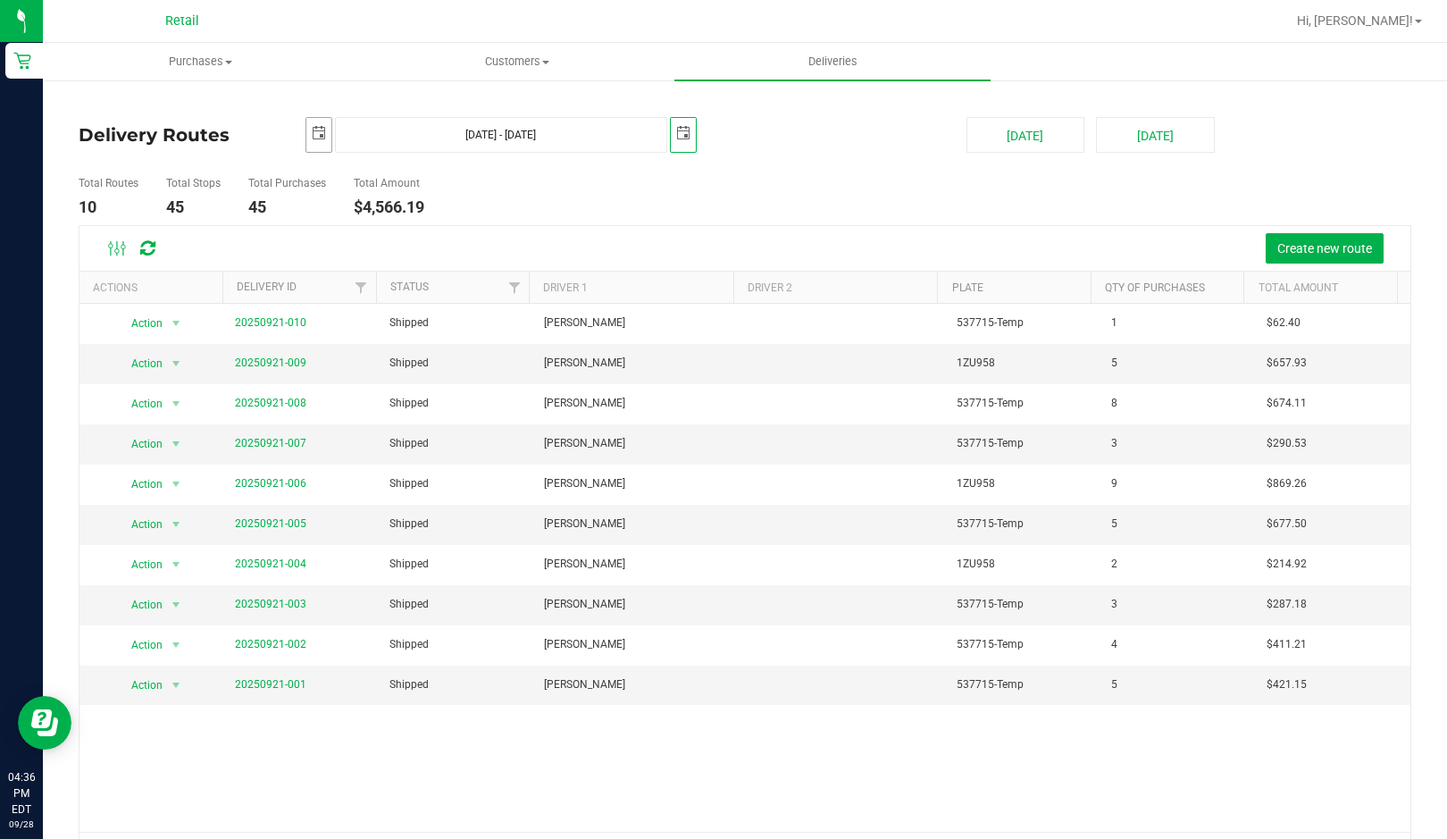
click at [322, 135] on span "select" at bounding box center [319, 133] width 14 height 14
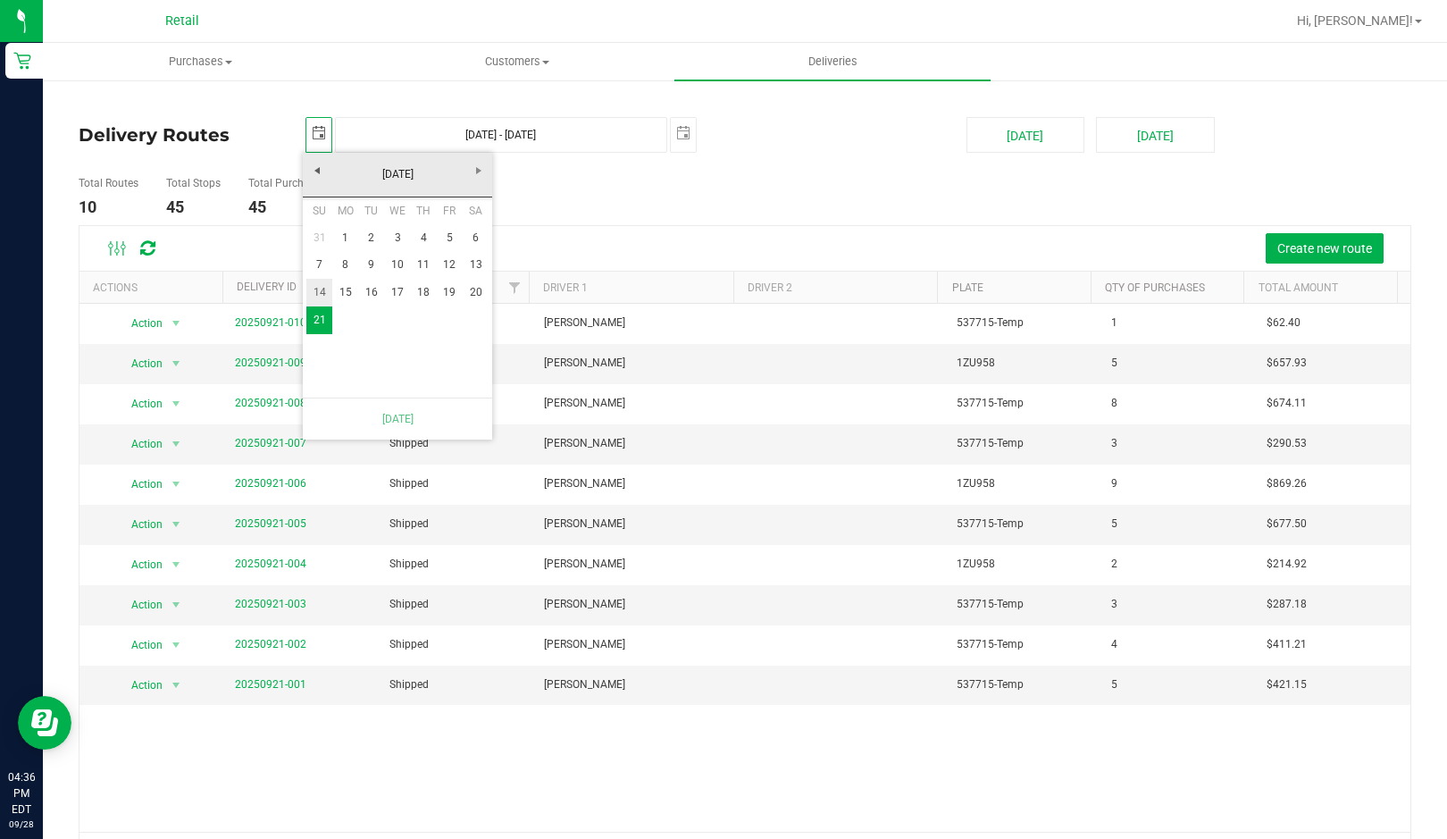
click at [327, 291] on link "14" at bounding box center [319, 293] width 26 height 28
type input "[DATE] - [DATE]"
type input "[DATE]"
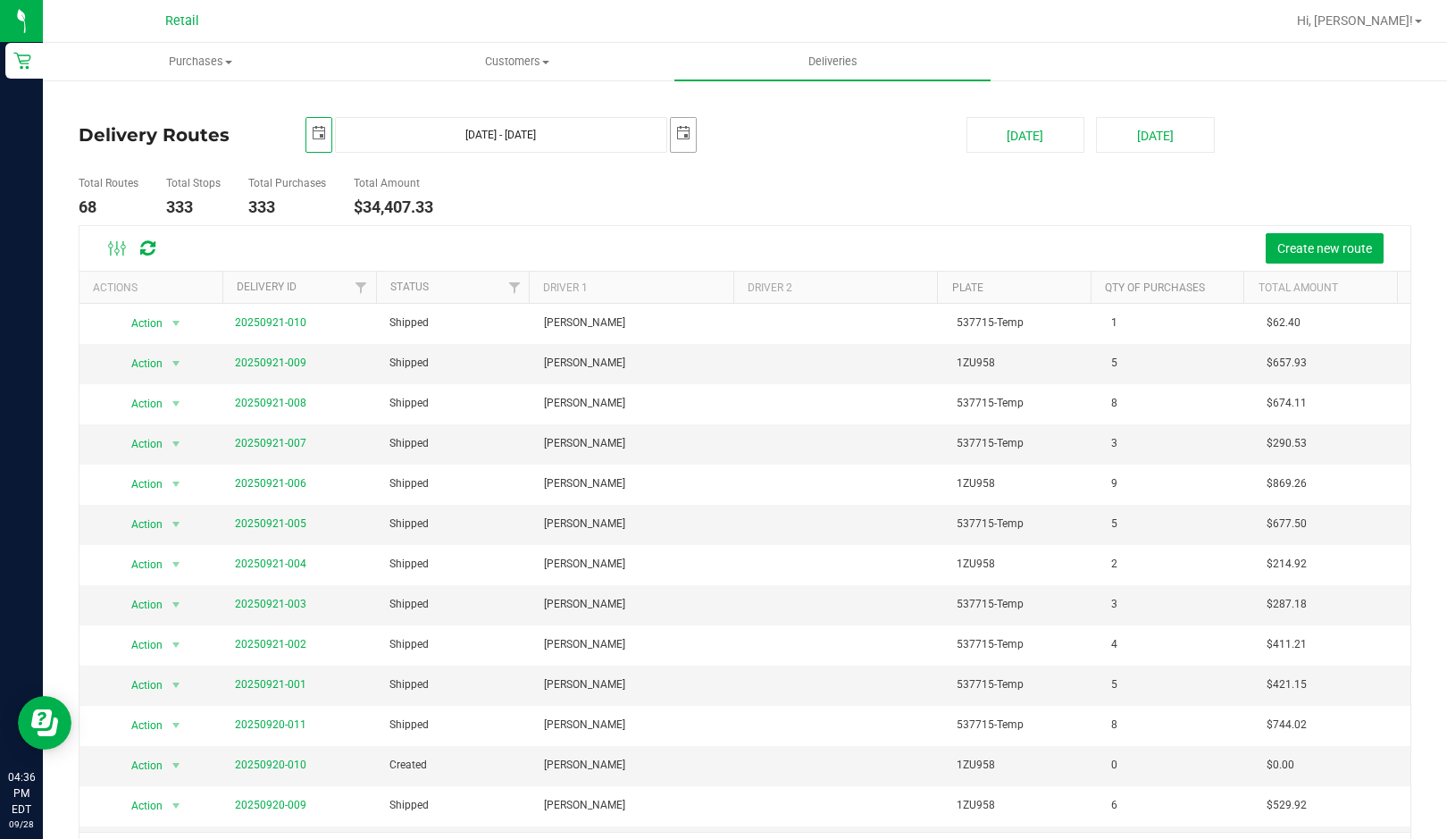
click at [678, 135] on span "select" at bounding box center [683, 133] width 14 height 14
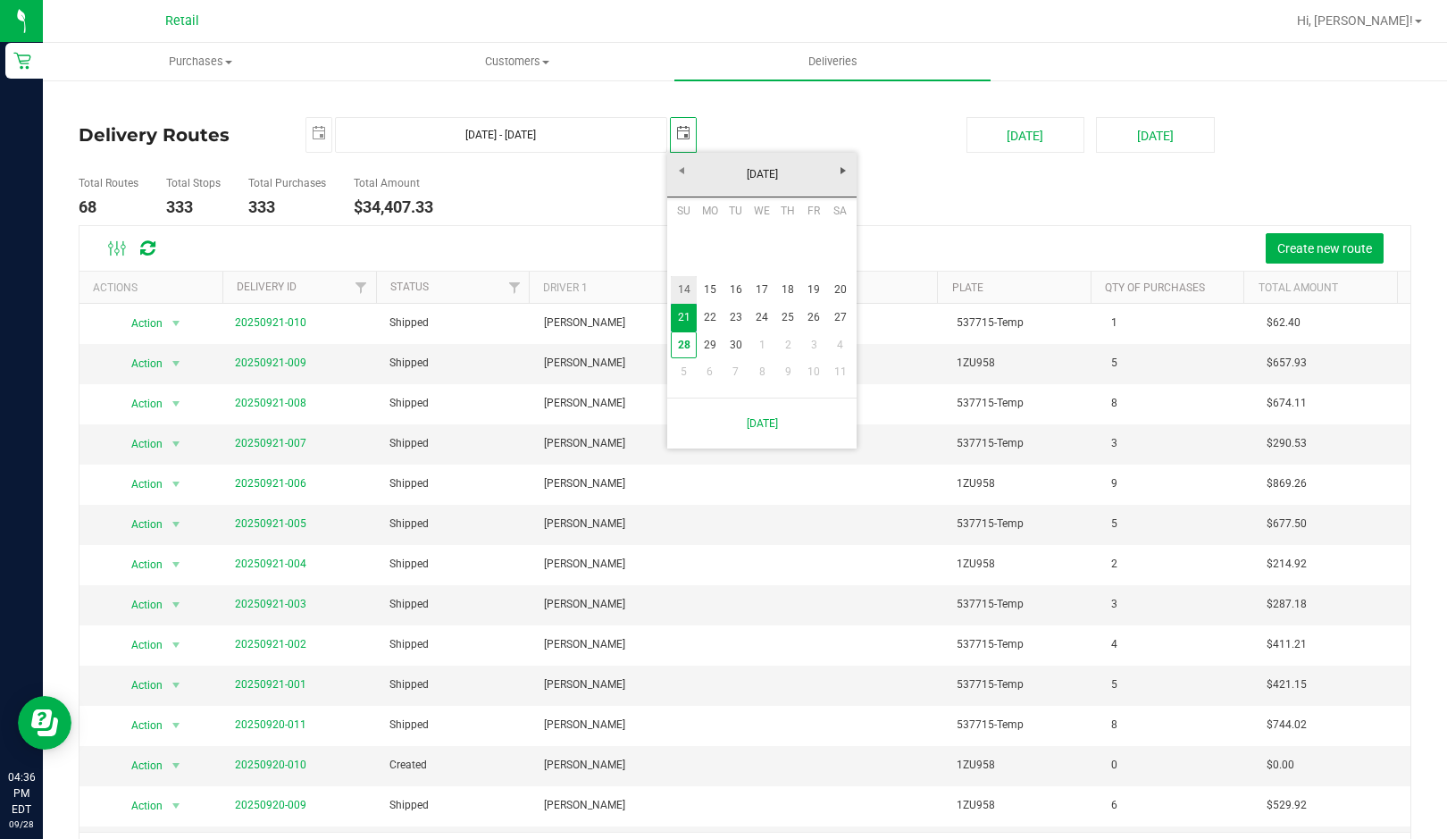
click at [685, 288] on link "14" at bounding box center [684, 290] width 26 height 28
type input "[DATE] - [DATE]"
type input "[DATE]"
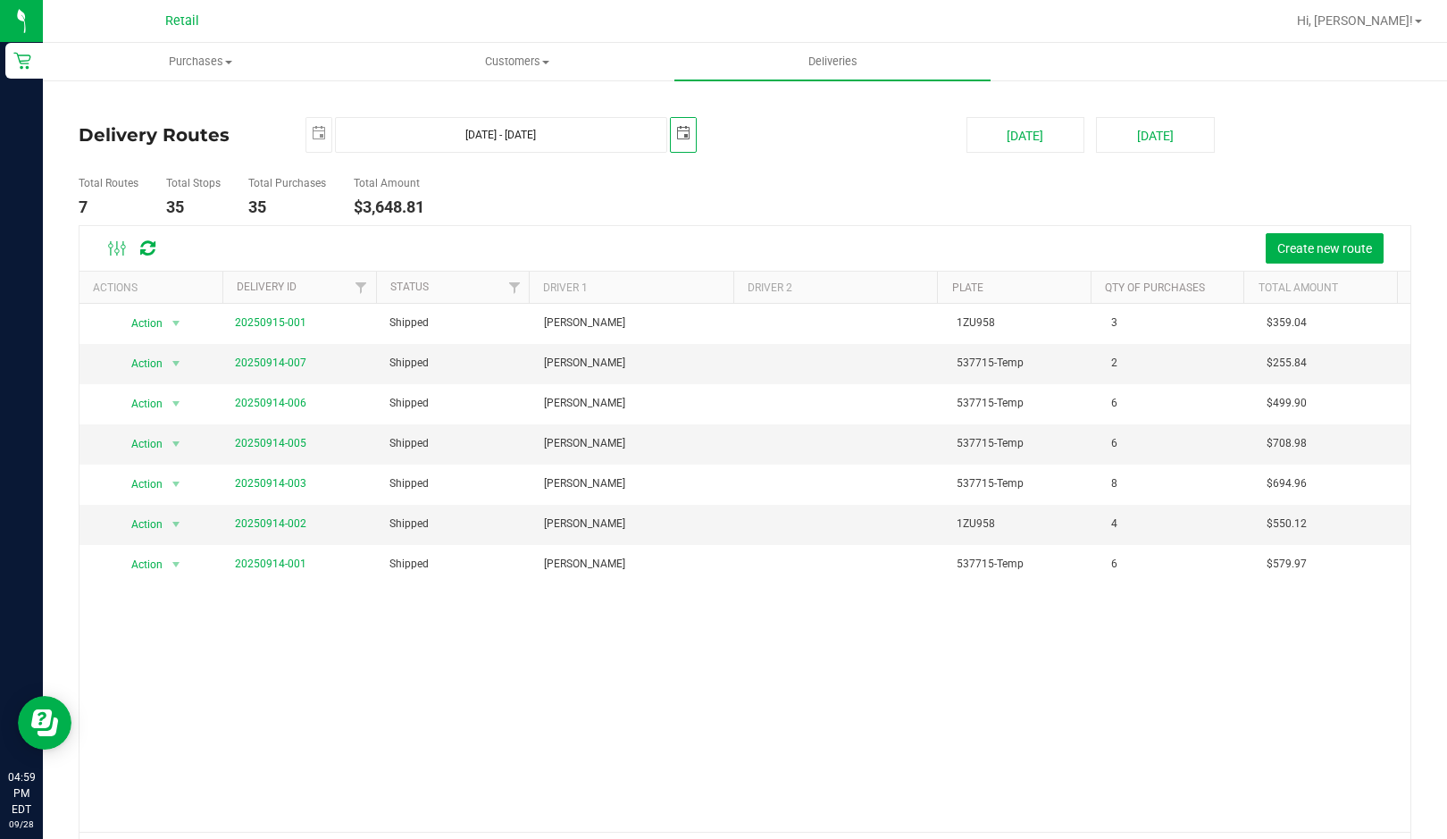
scroll to position [0, 0]
click at [182, 60] on span "Purchases" at bounding box center [201, 62] width 314 height 16
click at [108, 125] on span "Fulfillment" at bounding box center [98, 128] width 111 height 15
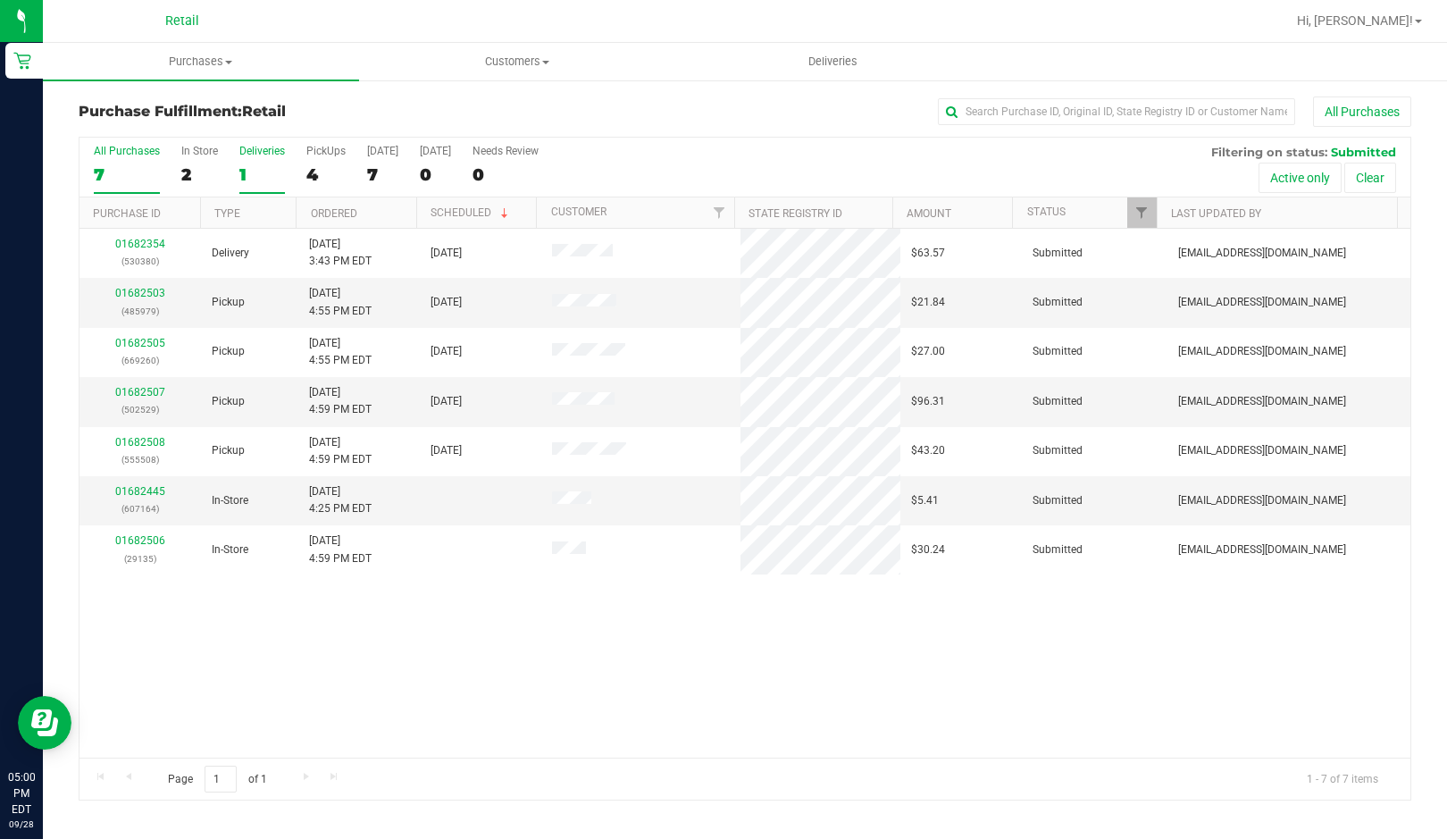
click at [245, 155] on div "Deliveries" at bounding box center [262, 151] width 46 height 13
click at [0, 0] on input "Deliveries 1" at bounding box center [0, 0] width 0 height 0
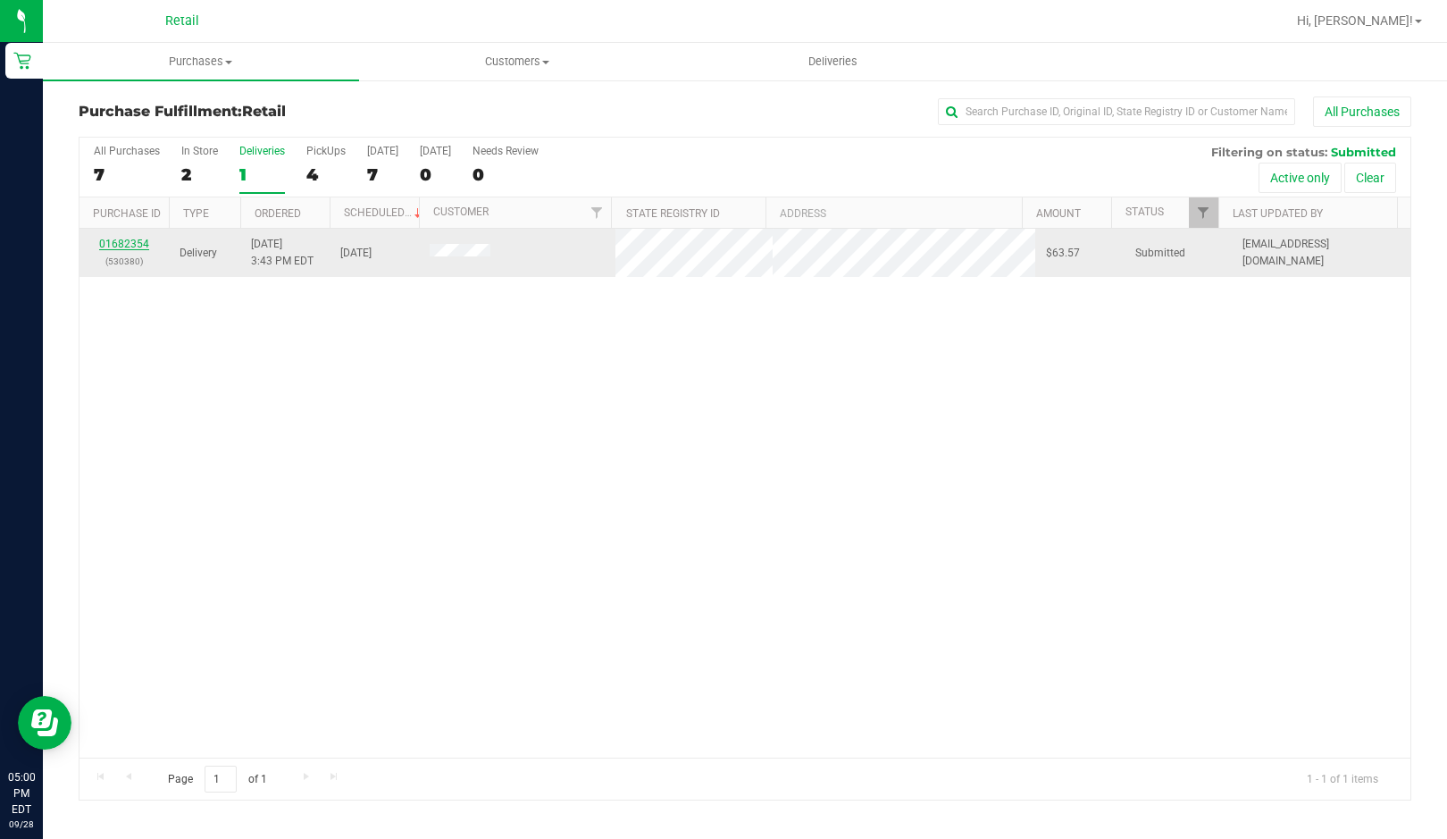
click at [121, 246] on link "01682354" at bounding box center [124, 244] width 50 height 13
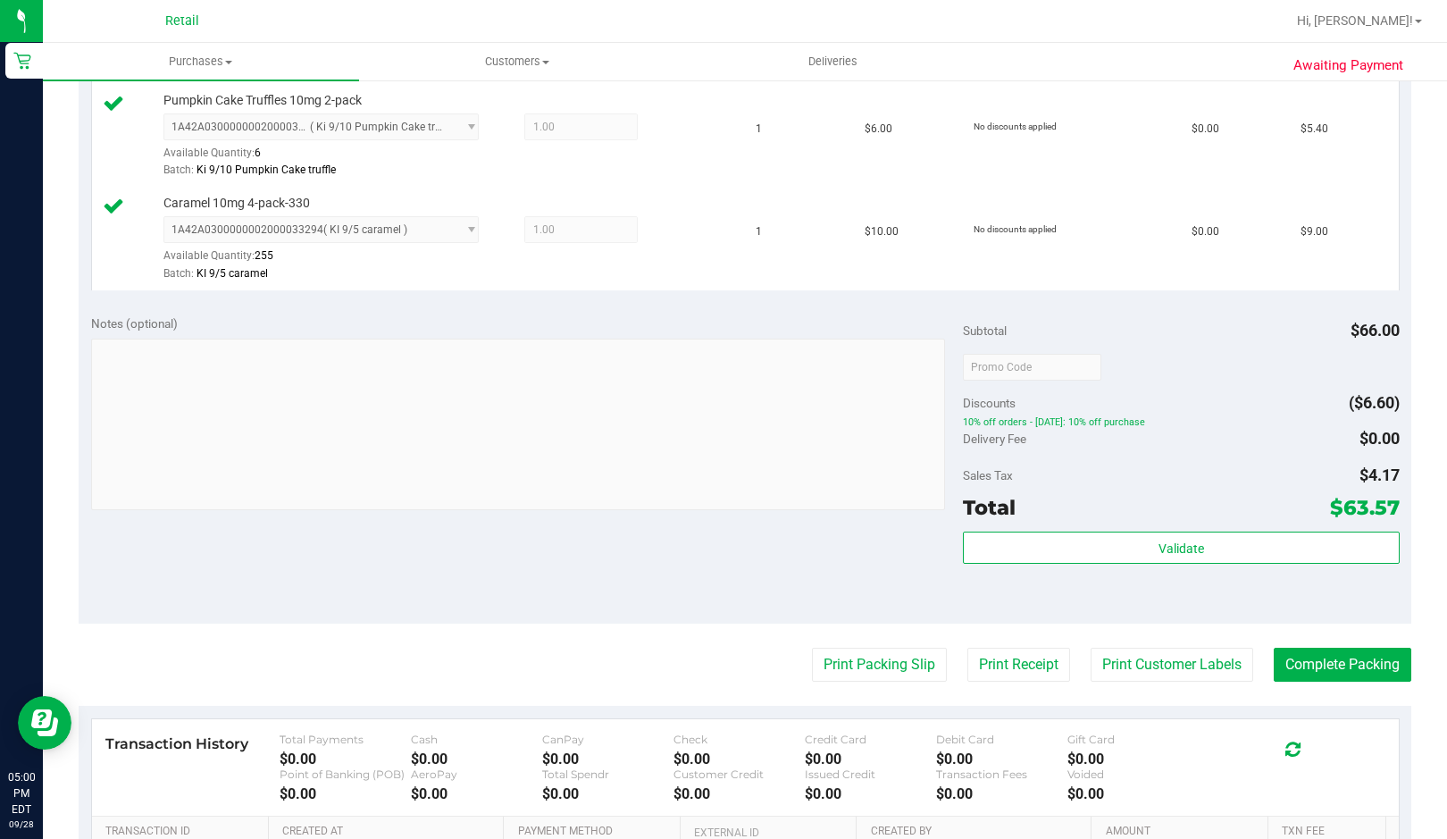
scroll to position [715, 0]
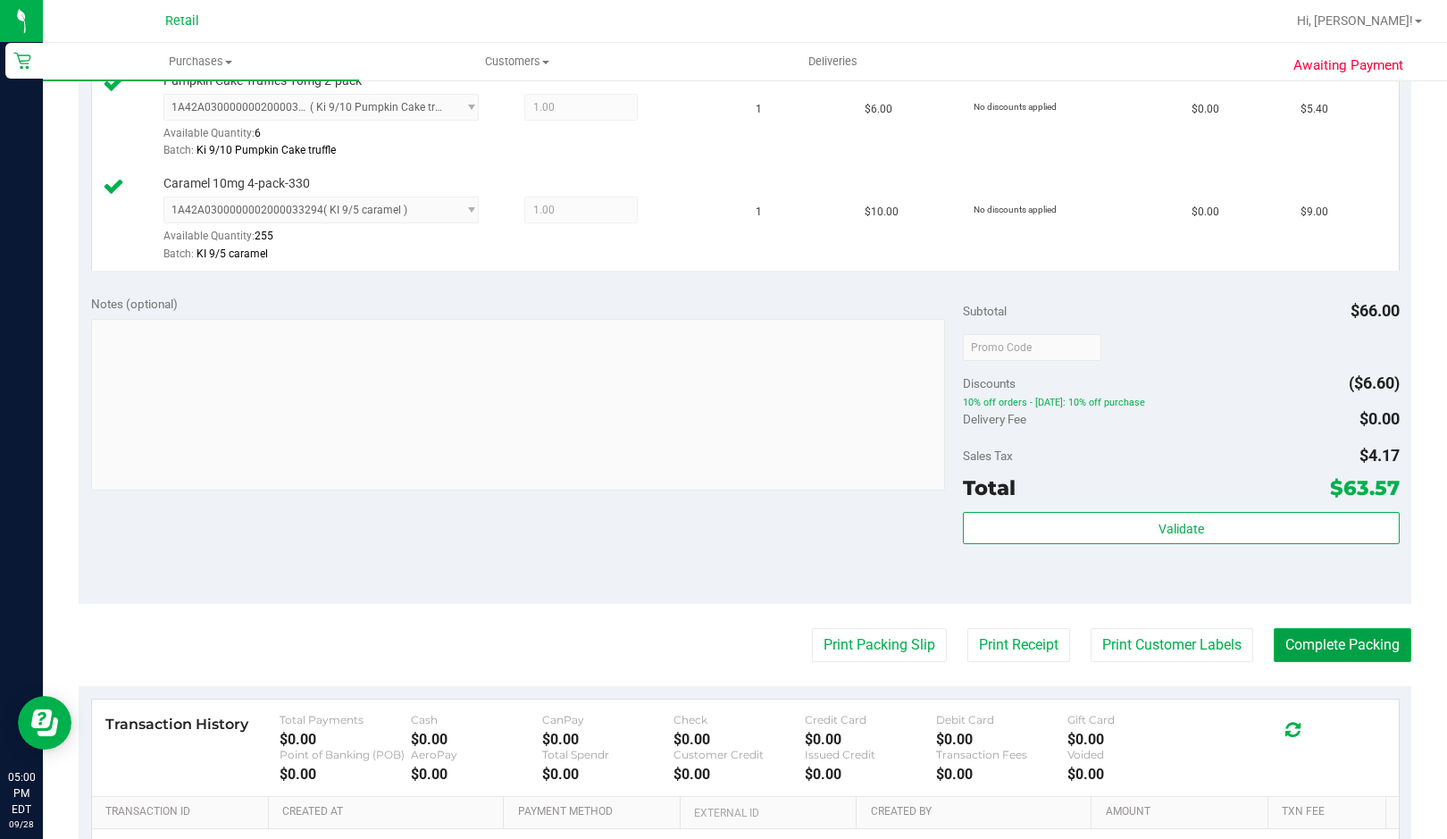
click at [1316, 651] on button "Complete Packing" at bounding box center [1343, 645] width 138 height 34
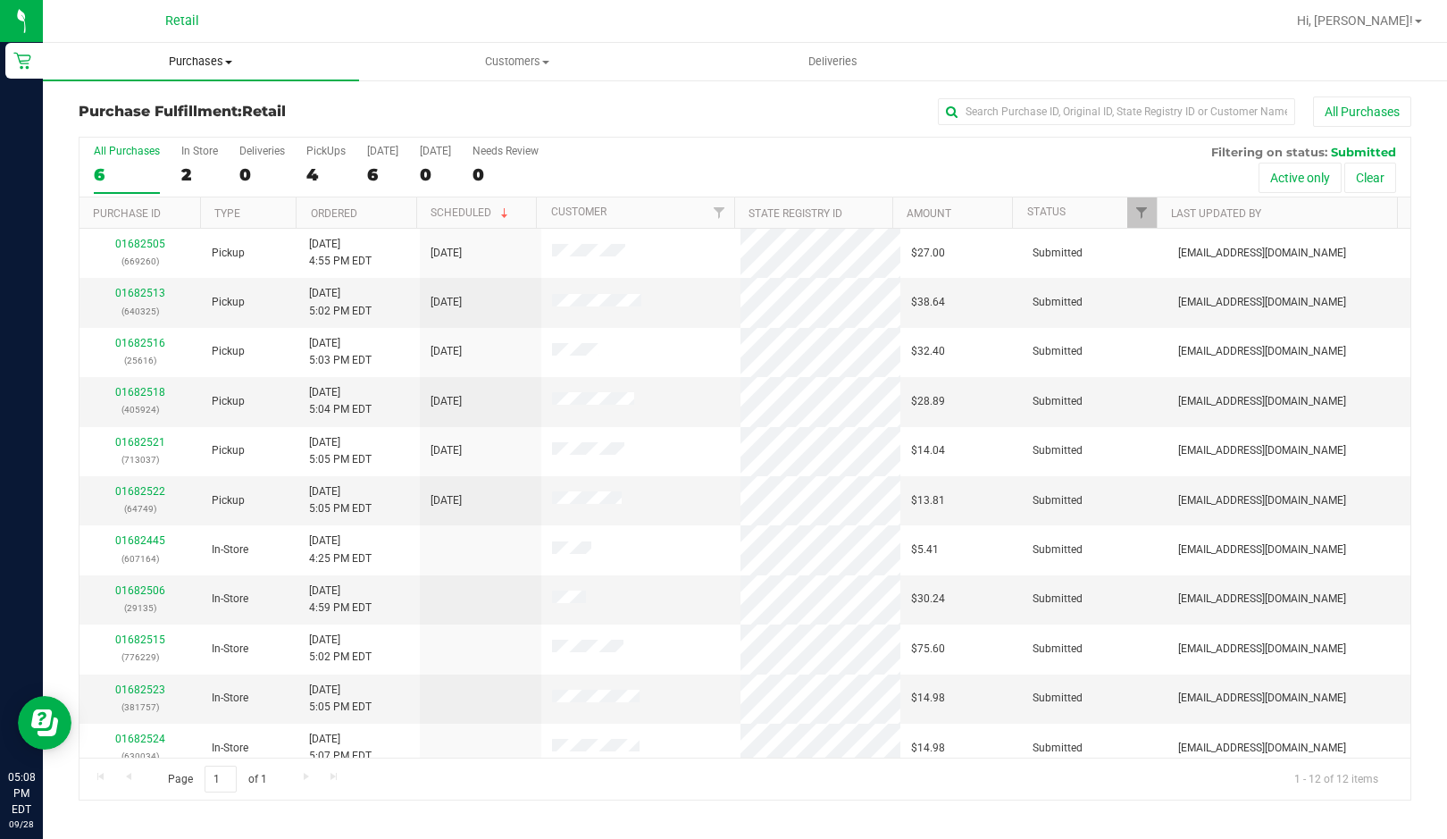
click at [218, 57] on span "Purchases" at bounding box center [201, 62] width 316 height 16
click at [136, 108] on span "Summary of purchases" at bounding box center [134, 107] width 183 height 15
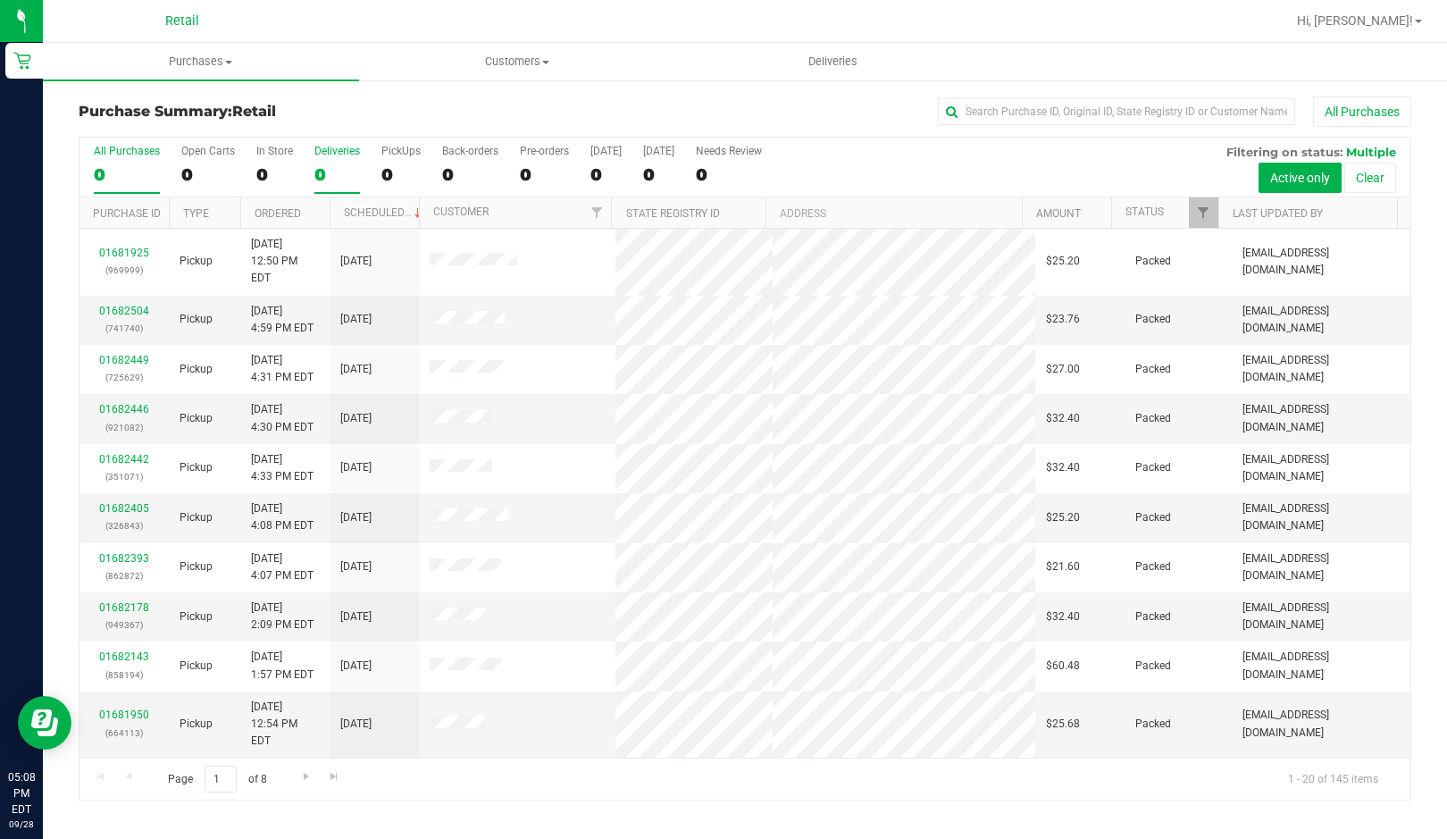
click at [321, 180] on div "0" at bounding box center [337, 174] width 46 height 21
click at [0, 0] on input "Deliveries 0" at bounding box center [0, 0] width 0 height 0
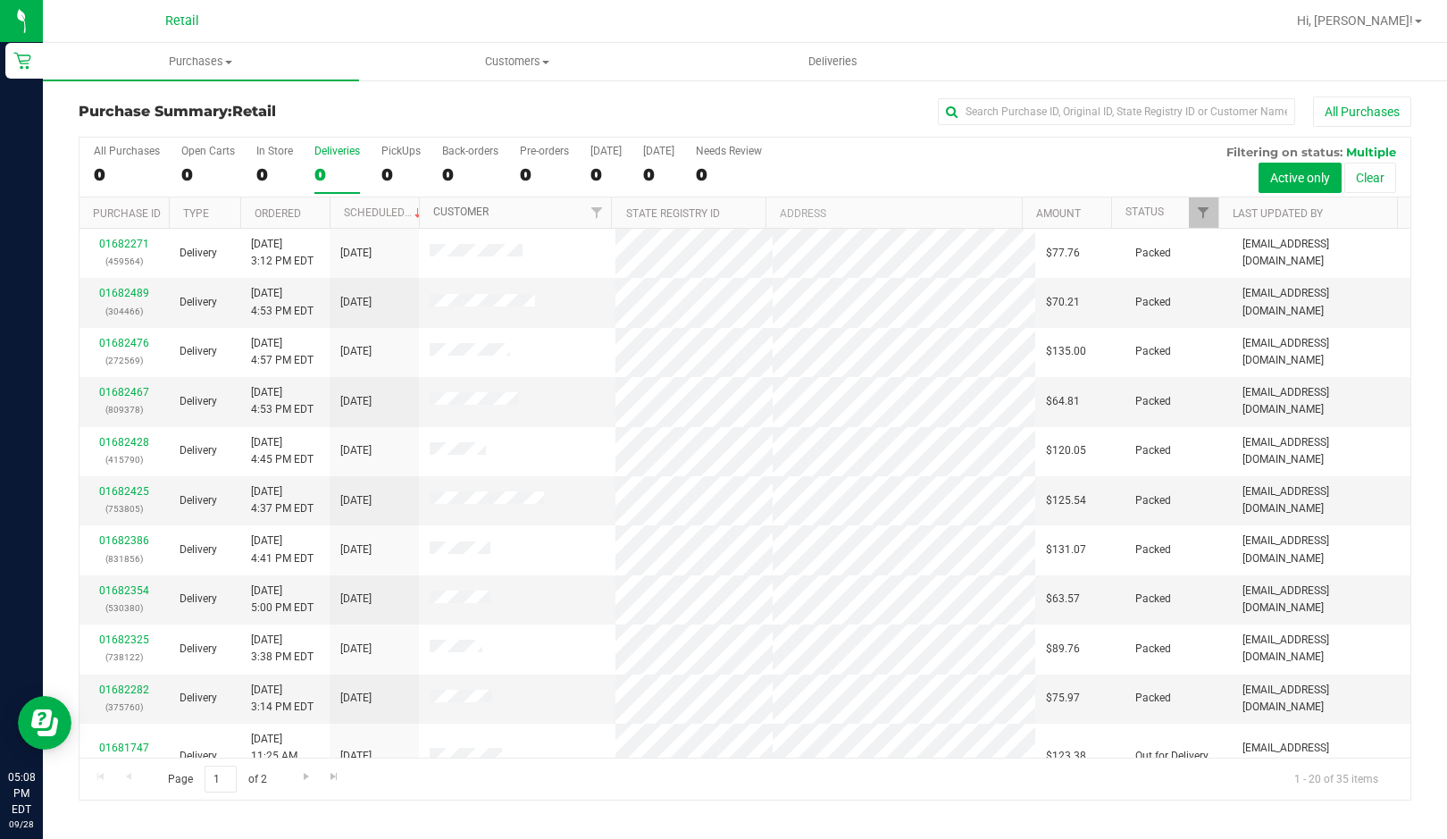
click at [468, 212] on link "Customer" at bounding box center [460, 211] width 55 height 13
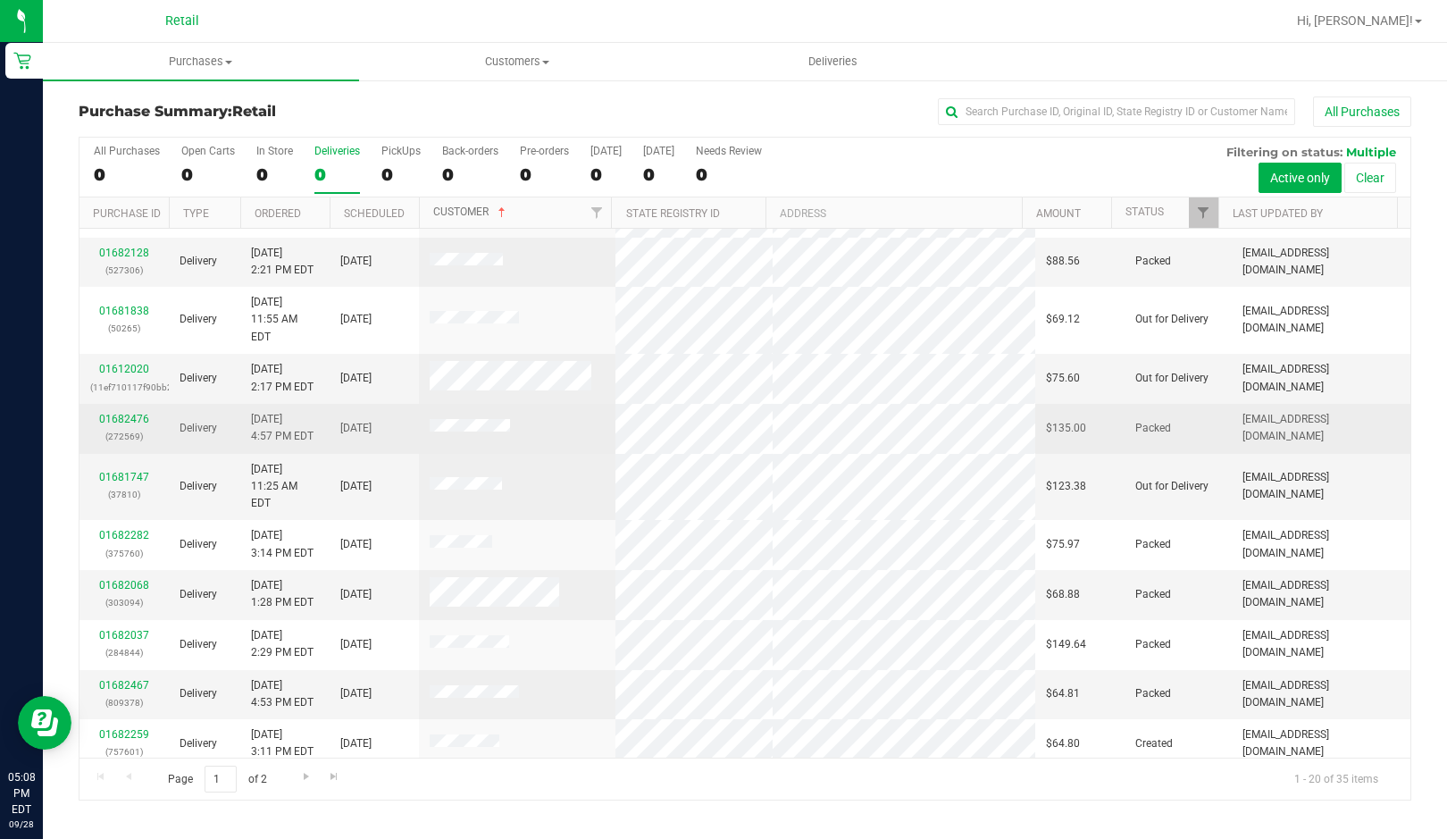
scroll to position [460, 0]
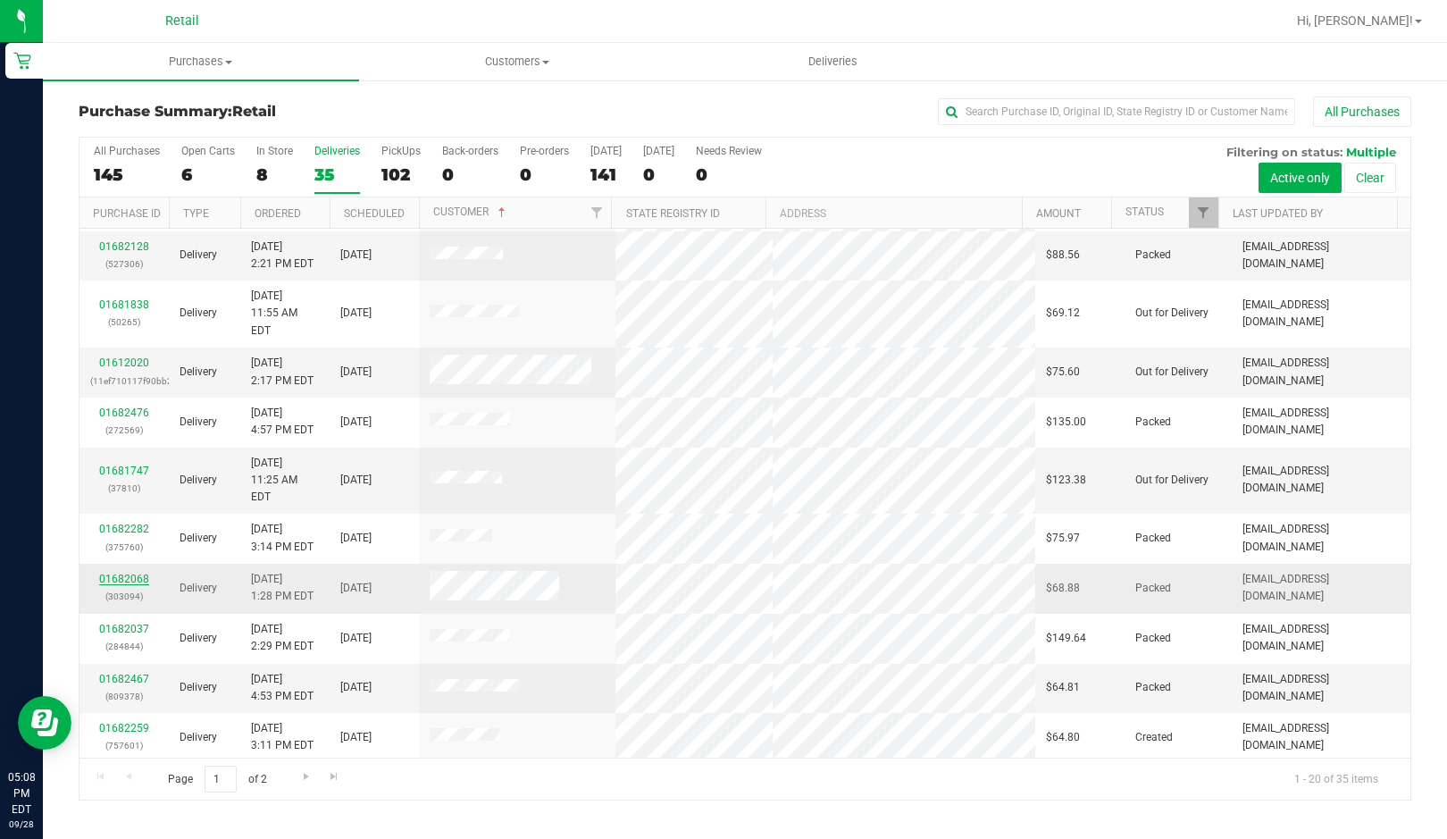
click at [123, 573] on link "01682068" at bounding box center [124, 579] width 50 height 13
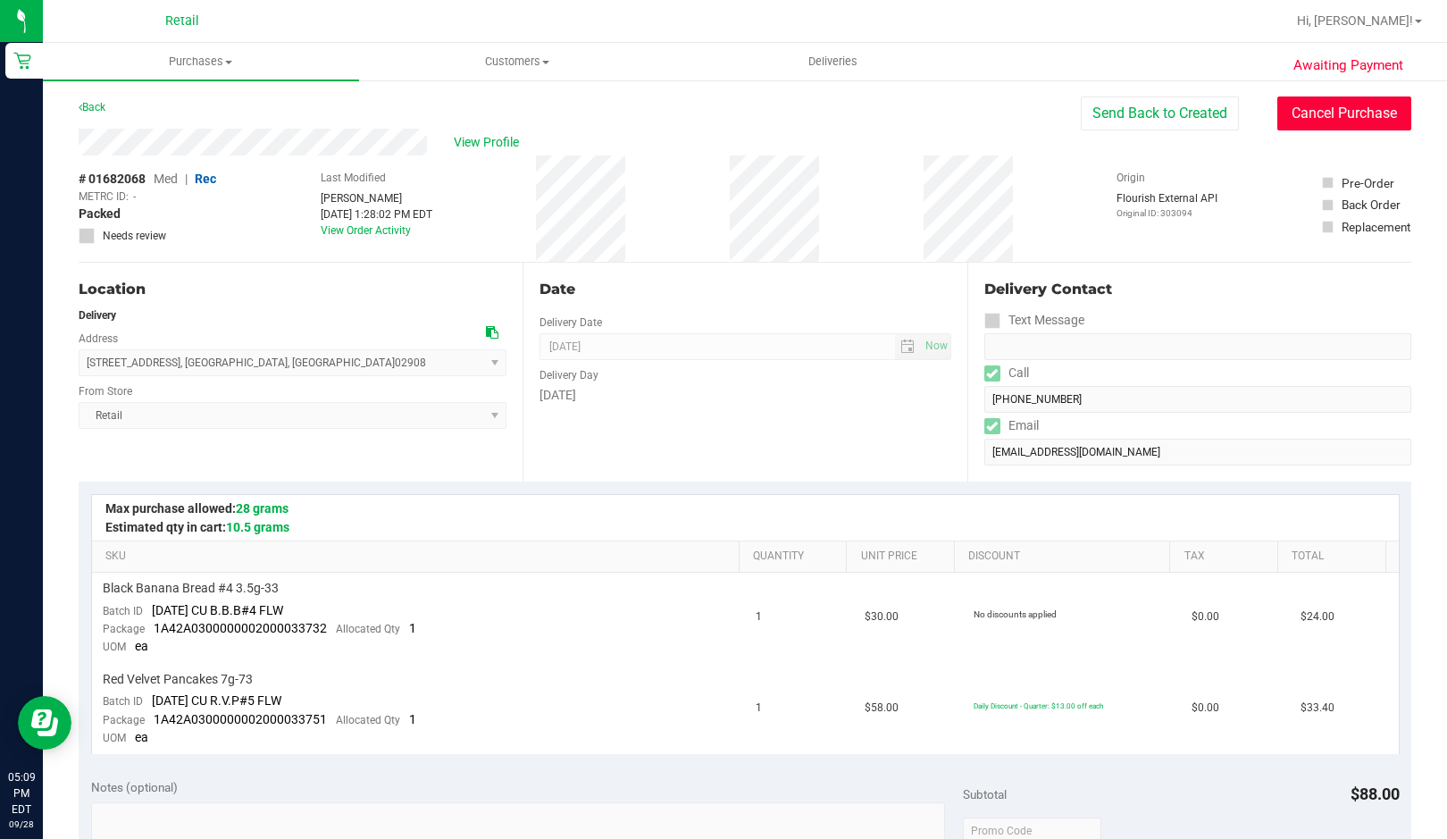
click at [1311, 112] on button "Cancel Purchase" at bounding box center [1344, 113] width 134 height 34
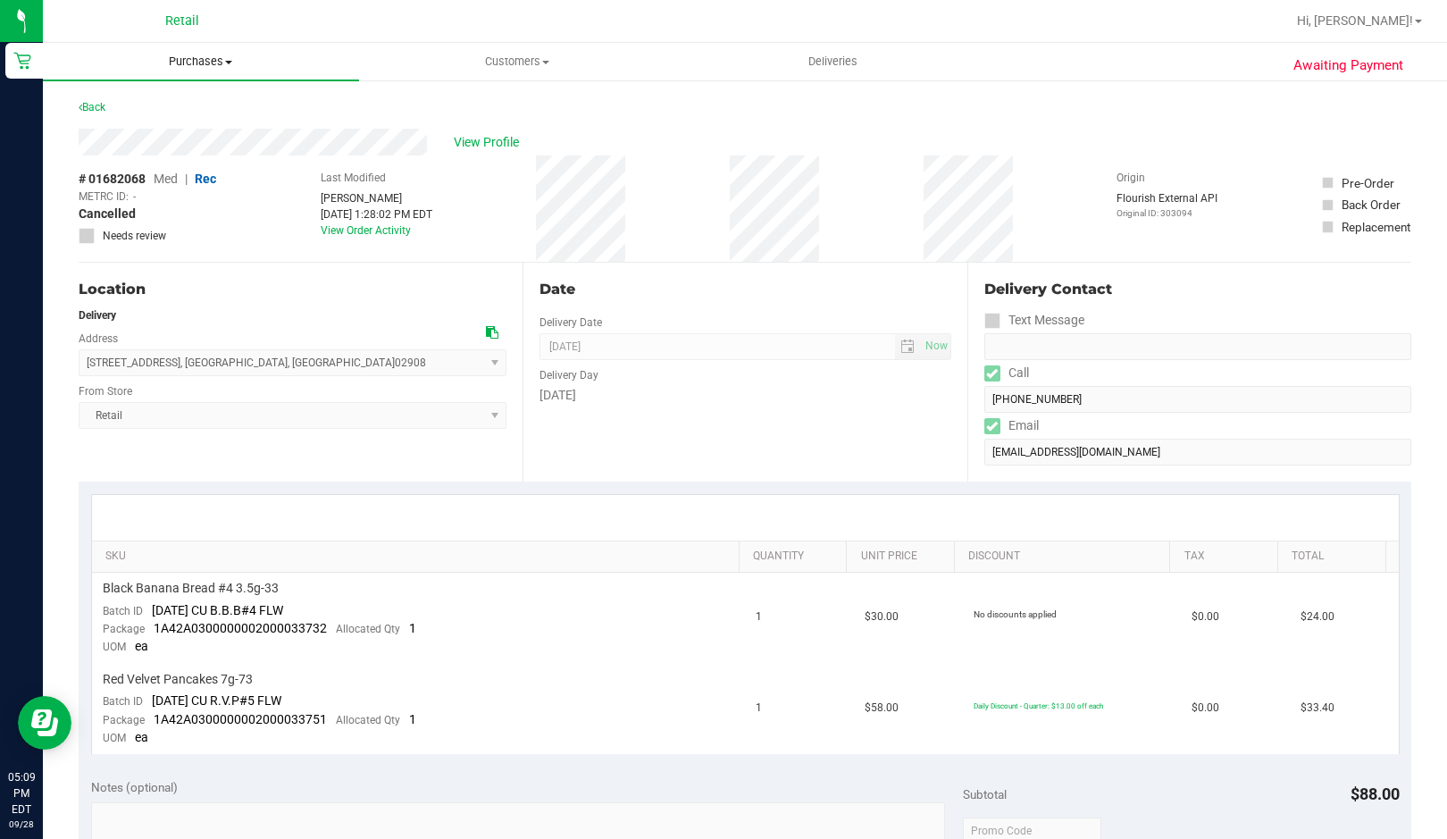
click at [180, 64] on span "Purchases" at bounding box center [201, 62] width 316 height 16
click at [116, 123] on span "Fulfillment" at bounding box center [98, 128] width 111 height 15
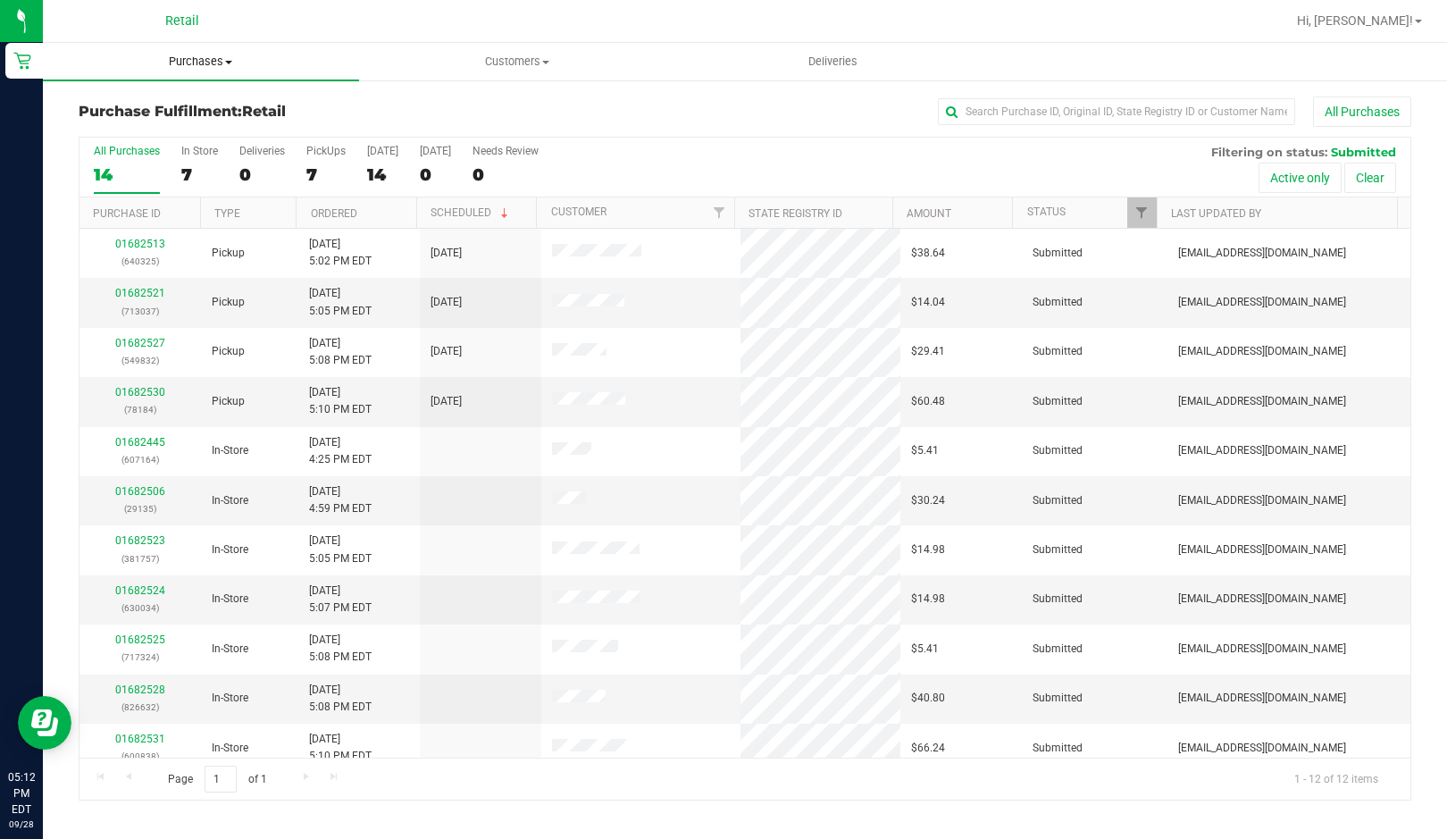
click at [195, 68] on span "Purchases" at bounding box center [201, 62] width 316 height 16
click at [158, 121] on li "Fulfillment" at bounding box center [201, 129] width 316 height 21
click at [469, 61] on span "Customers" at bounding box center [517, 62] width 314 height 16
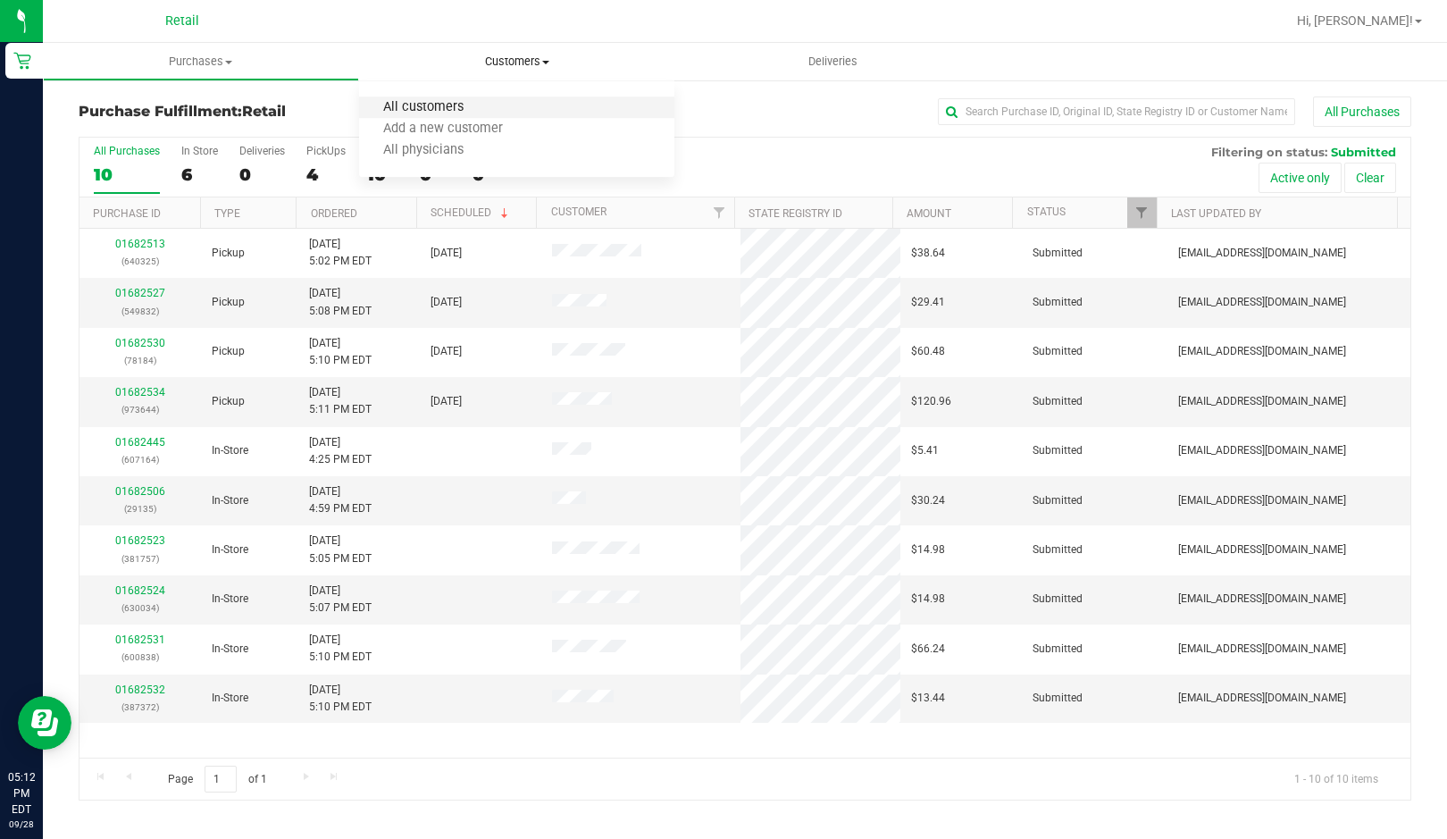
click at [416, 100] on span "All customers" at bounding box center [423, 107] width 129 height 15
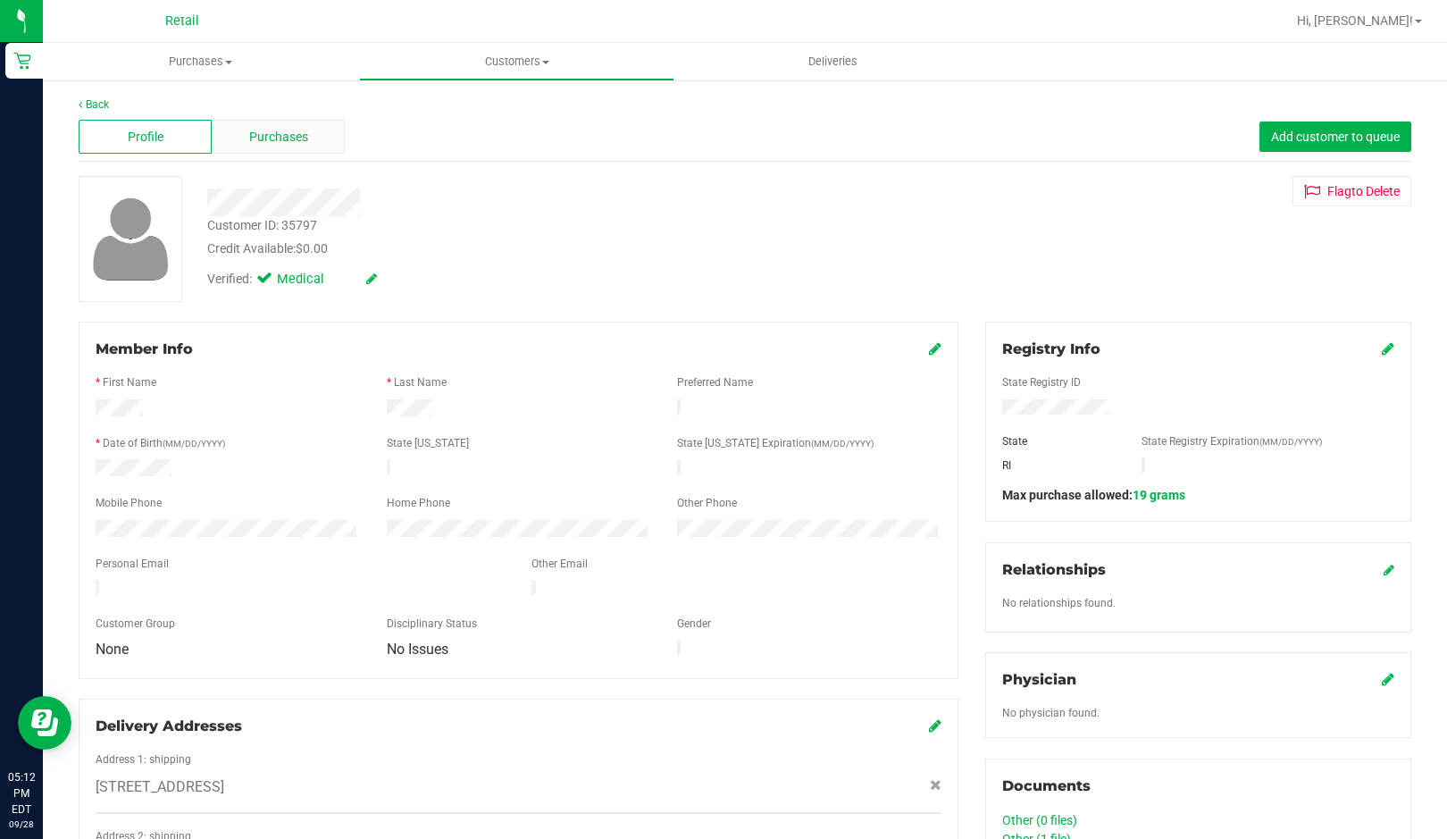
click at [285, 134] on span "Purchases" at bounding box center [278, 137] width 59 height 19
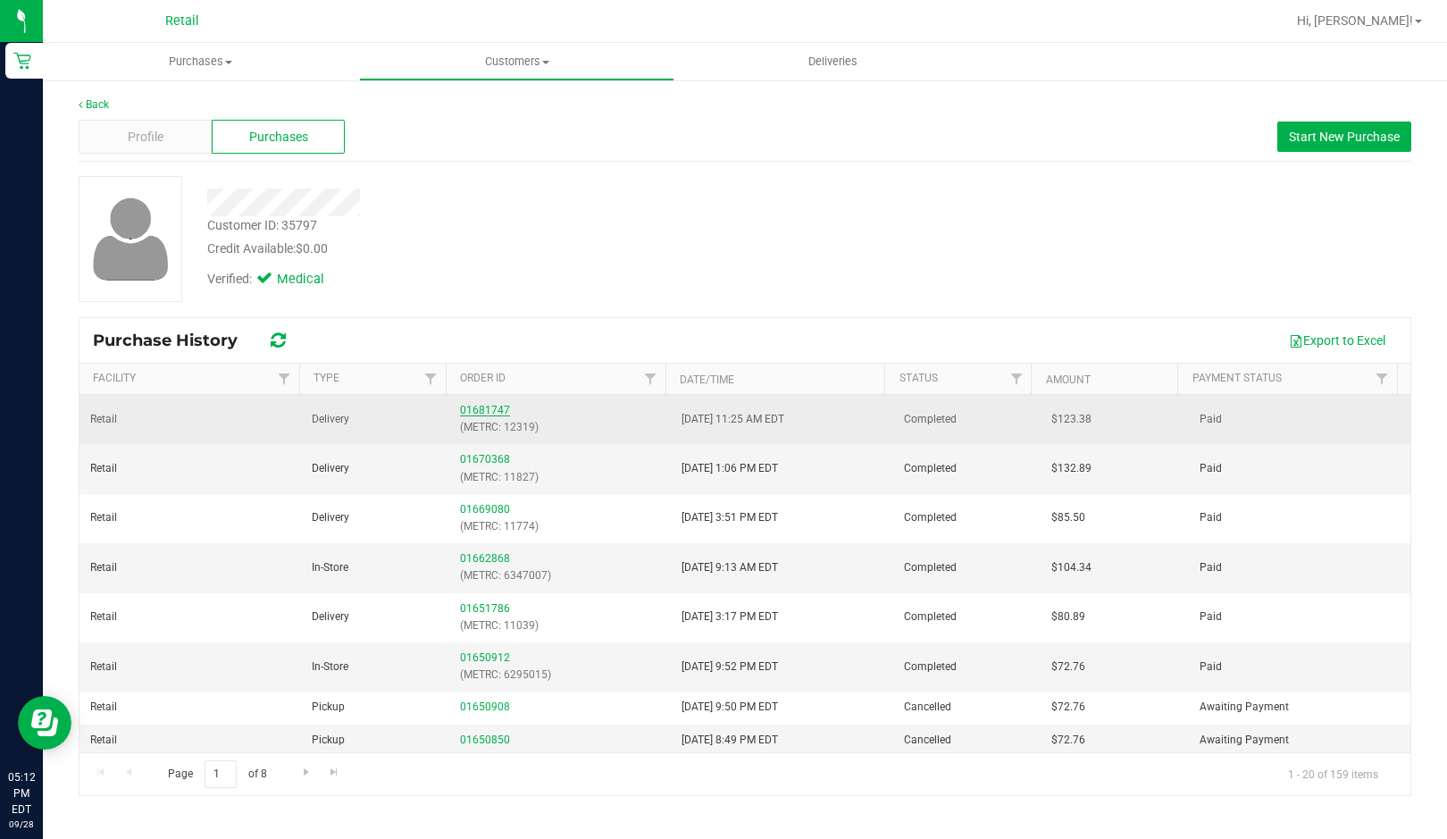
click at [488, 406] on link "01681747" at bounding box center [485, 410] width 50 height 13
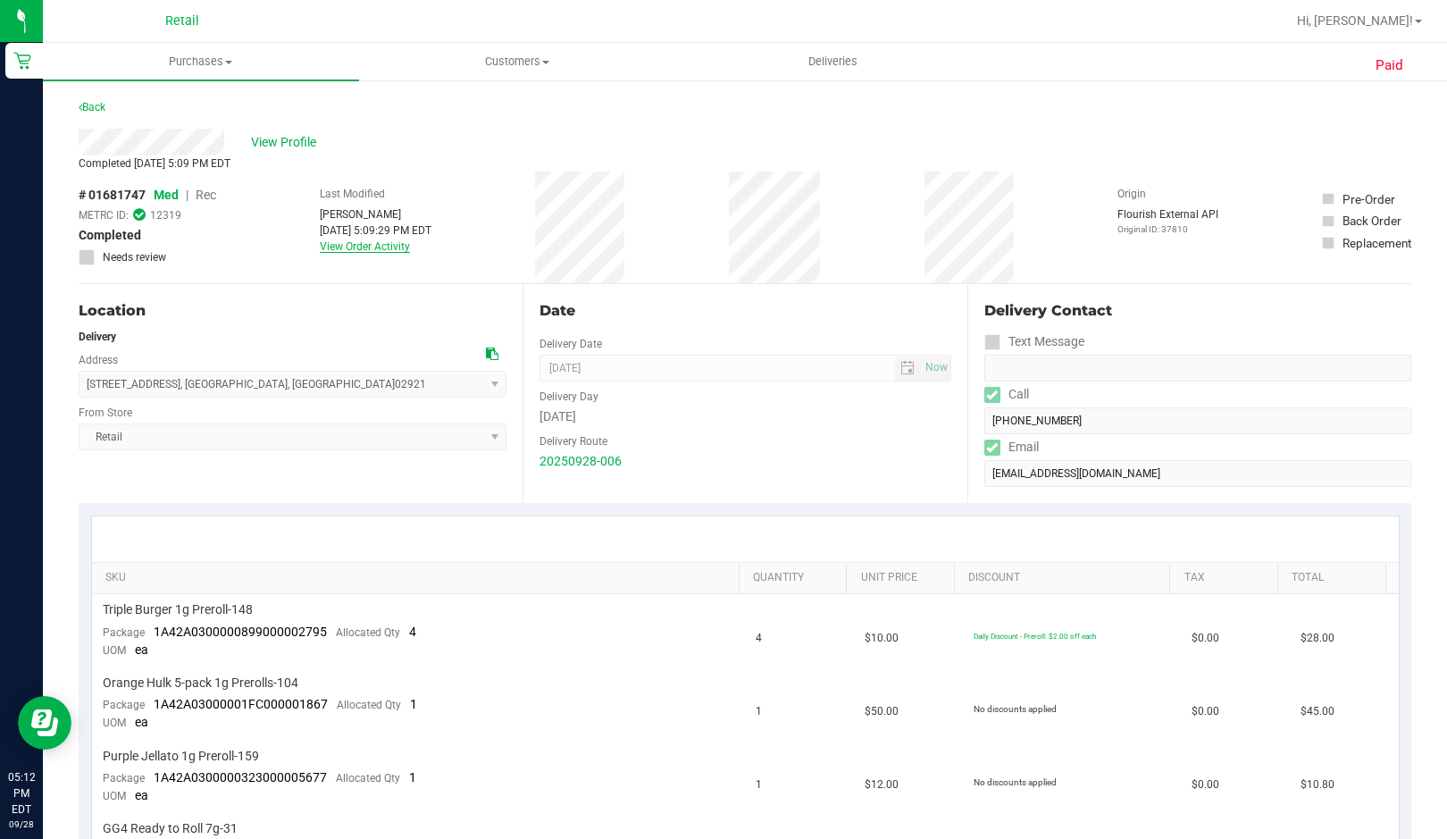
click at [366, 245] on link "View Order Activity" at bounding box center [365, 246] width 90 height 13
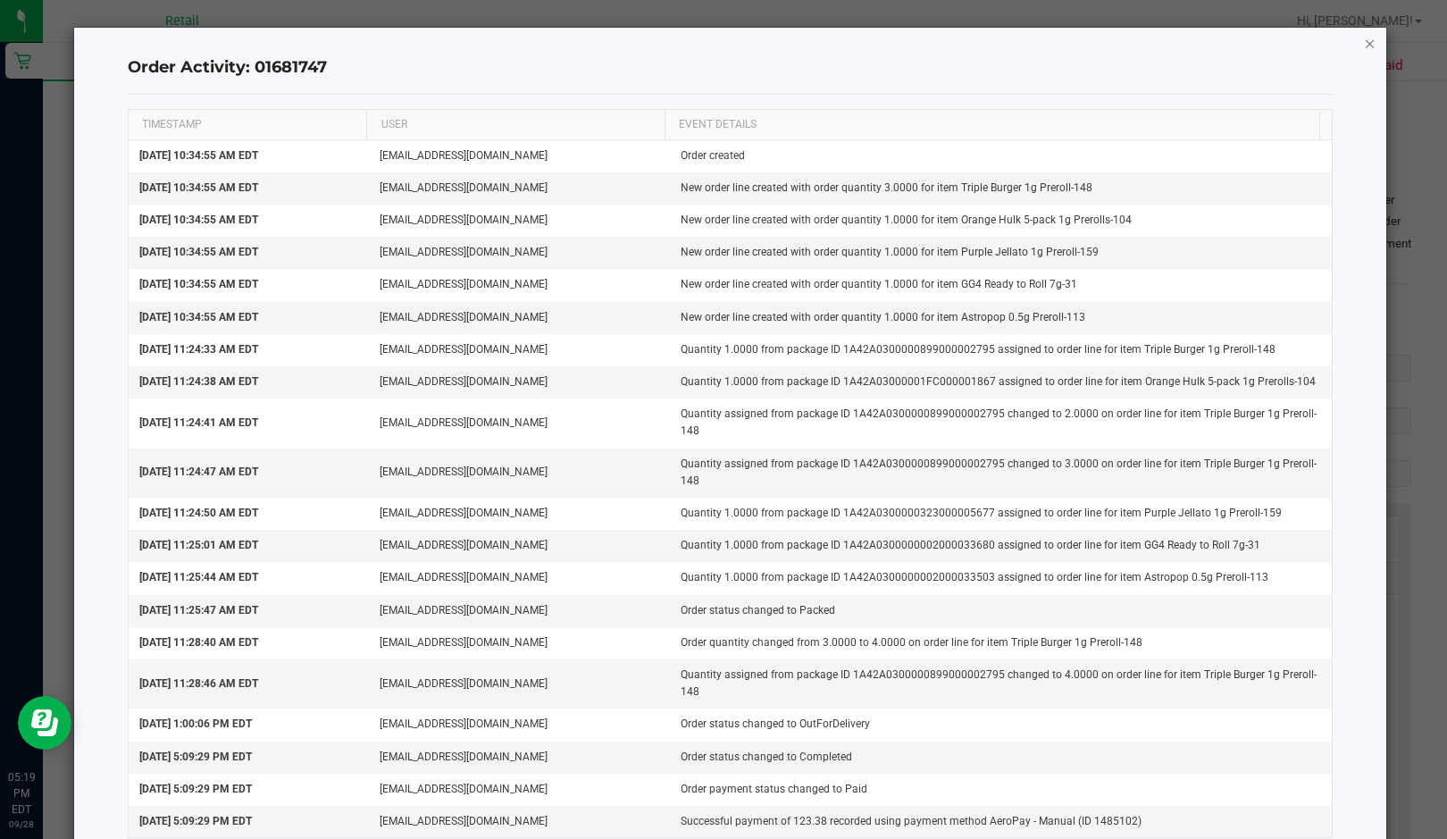
click at [1364, 42] on icon "button" at bounding box center [1370, 42] width 13 height 21
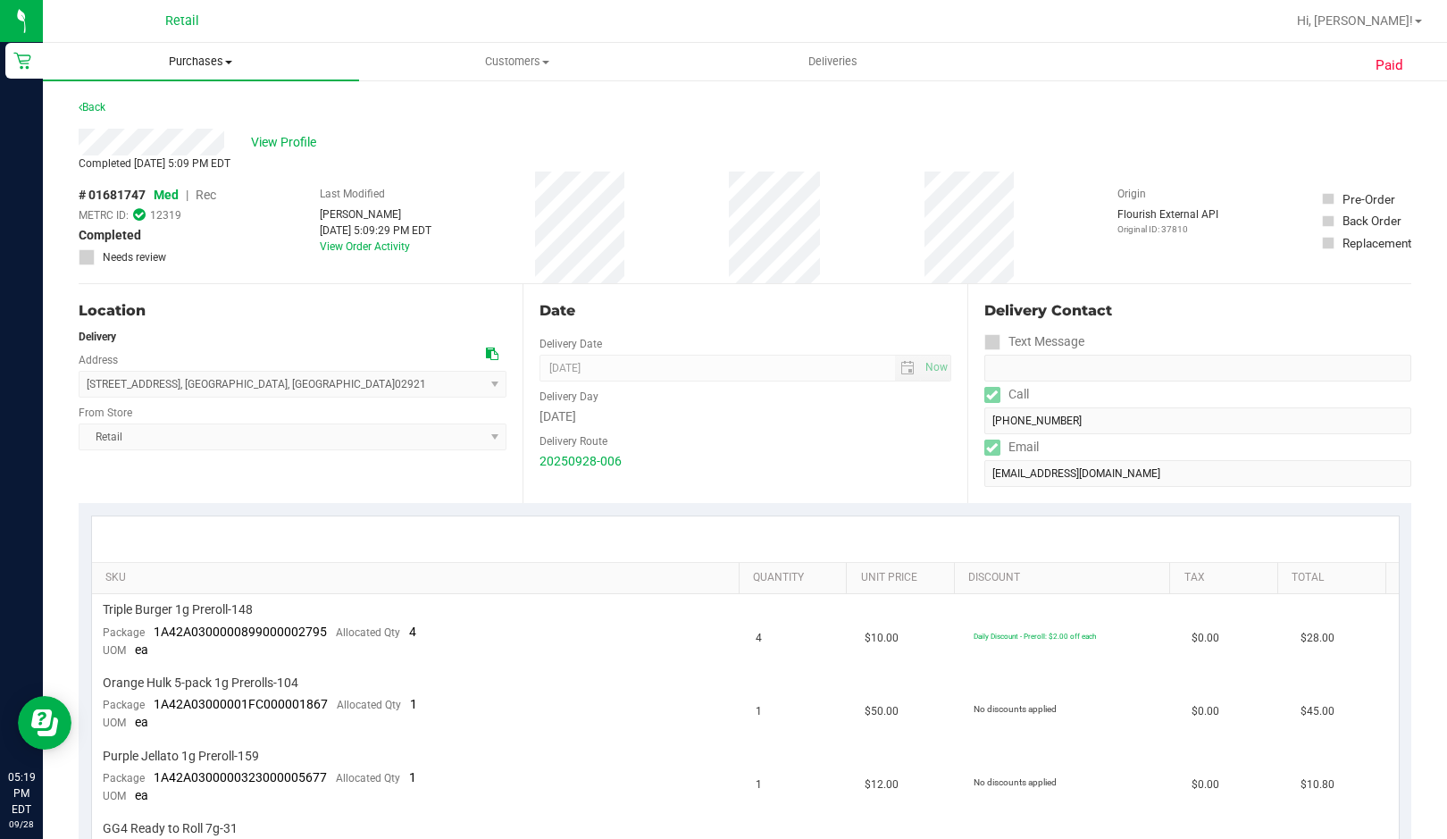
drag, startPoint x: 218, startPoint y: 58, endPoint x: 205, endPoint y: 62, distance: 13.0
click at [218, 58] on span "Purchases" at bounding box center [201, 62] width 316 height 16
click at [123, 126] on span "Fulfillment" at bounding box center [98, 128] width 111 height 15
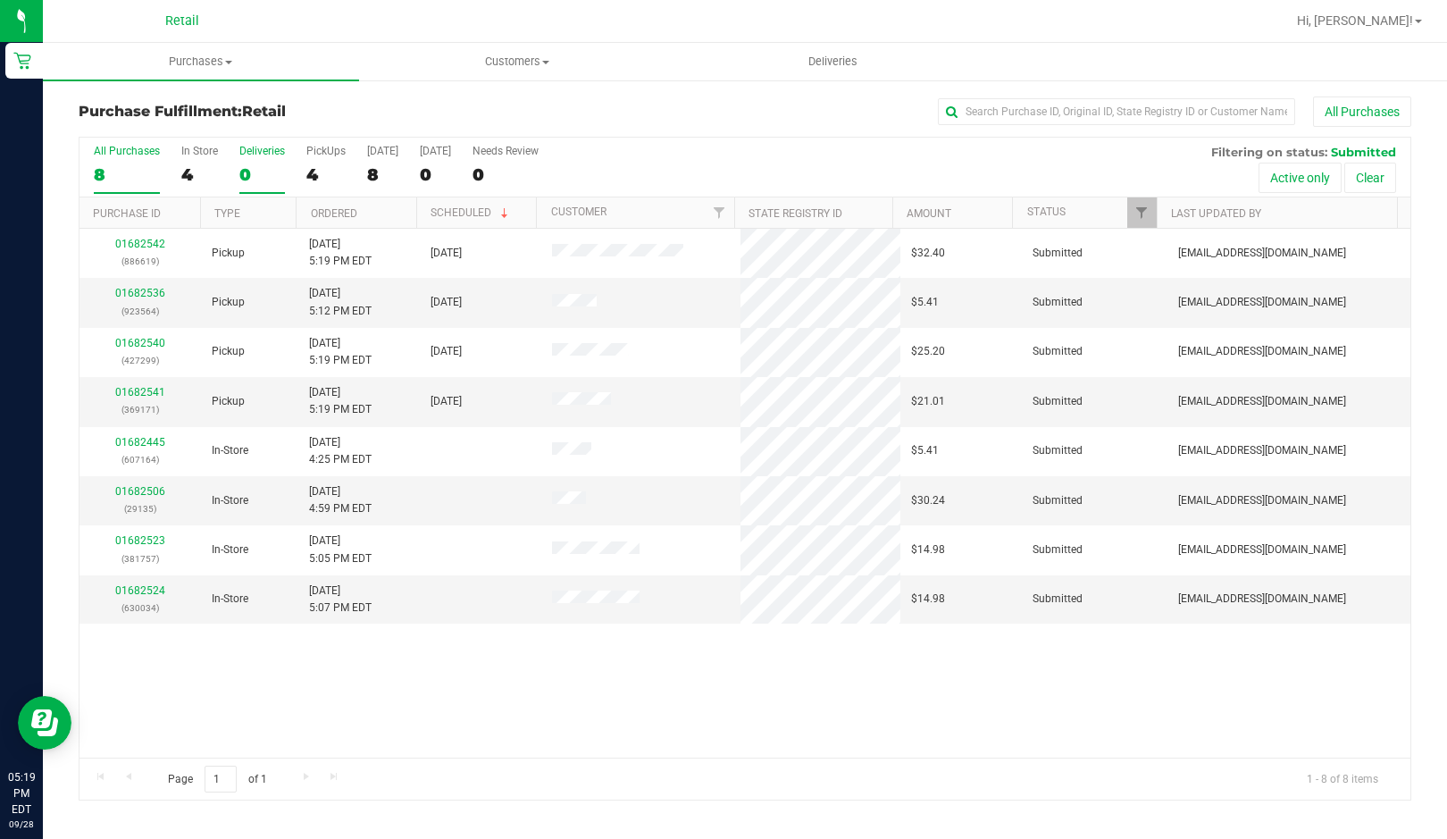
click at [263, 177] on div "0" at bounding box center [262, 174] width 46 height 21
click at [0, 0] on input "Deliveries 0" at bounding box center [0, 0] width 0 height 0
